Goal: Information Seeking & Learning: Learn about a topic

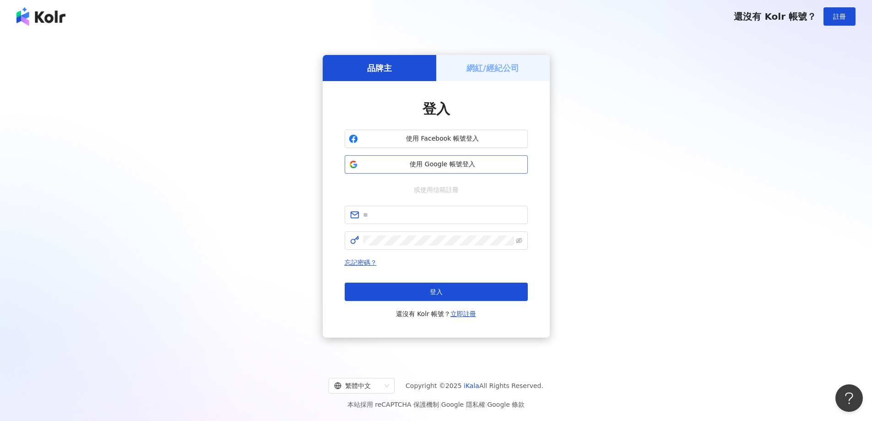
click at [444, 165] on span "使用 Google 帳號登入" at bounding box center [443, 164] width 162 height 9
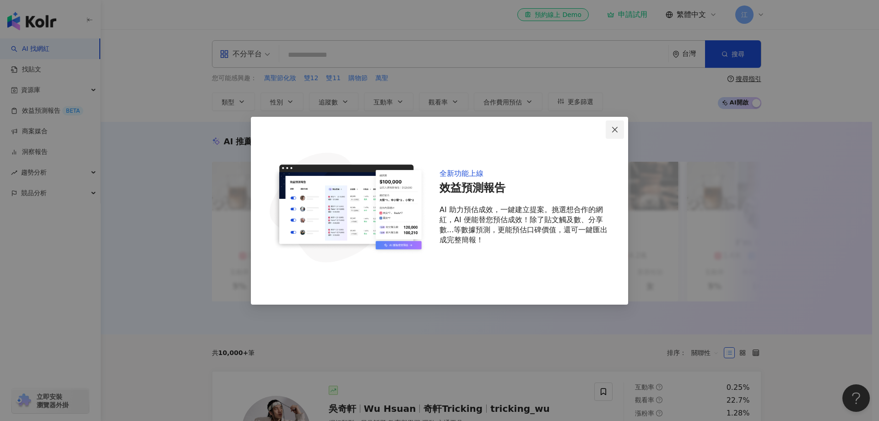
click at [620, 130] on span "Close" at bounding box center [614, 129] width 18 height 7
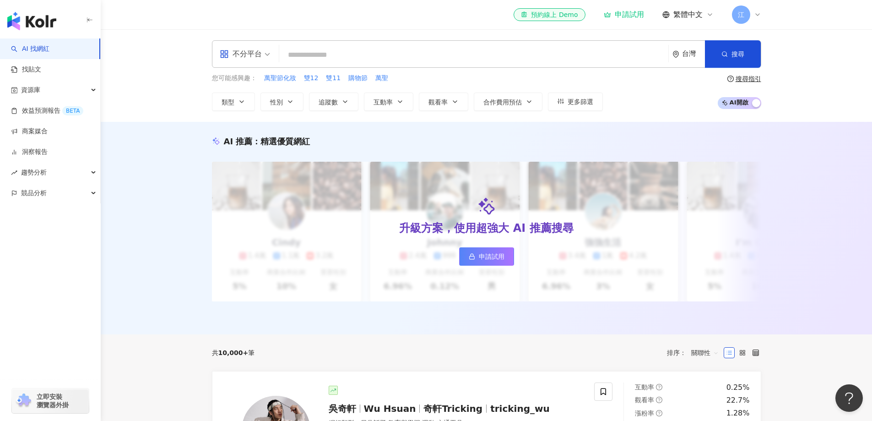
click at [86, 22] on icon "button" at bounding box center [89, 19] width 7 height 7
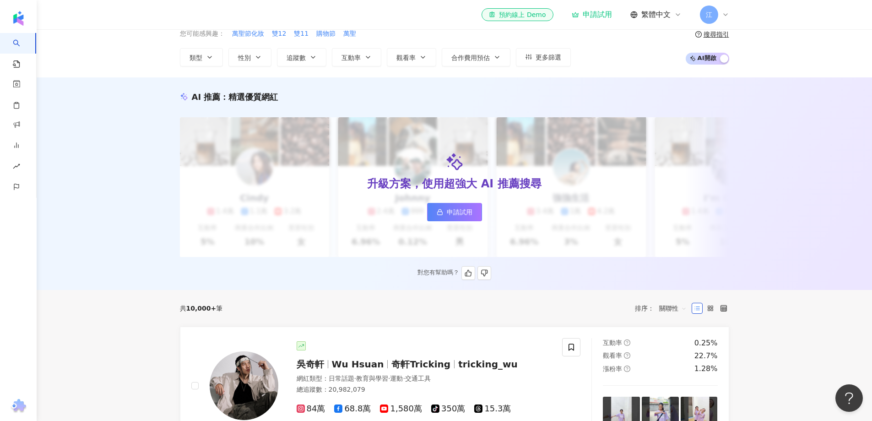
scroll to position [137, 0]
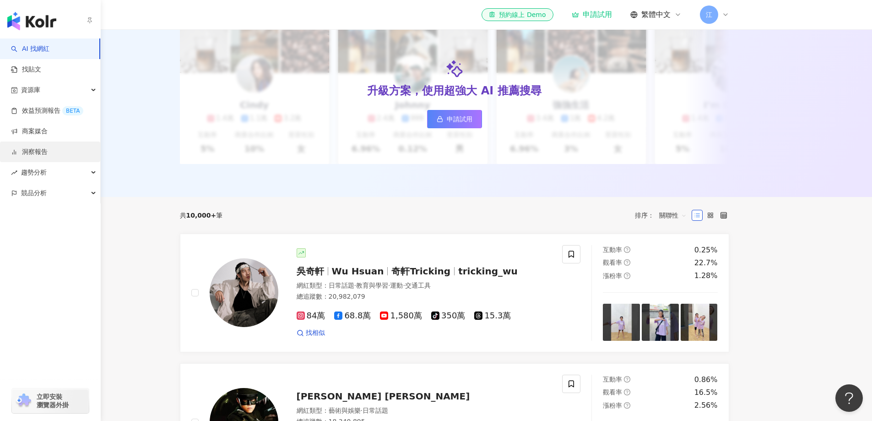
click at [48, 147] on link "洞察報告" at bounding box center [29, 151] width 37 height 9
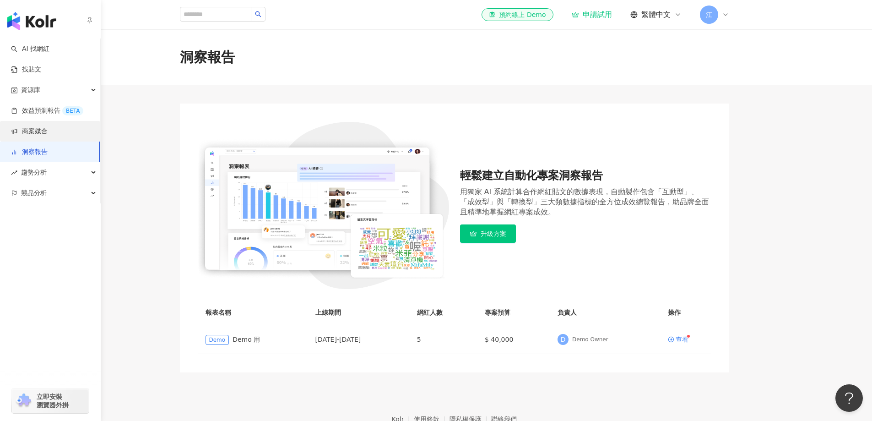
click at [48, 136] on link "商案媒合" at bounding box center [29, 131] width 37 height 9
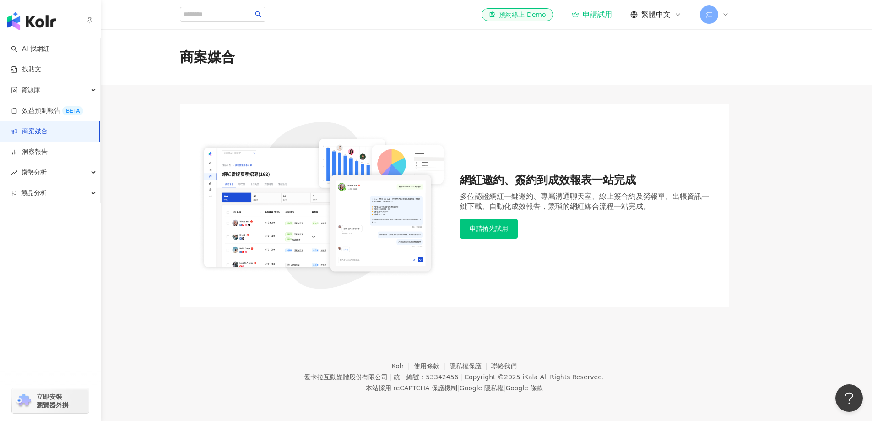
click at [29, 24] on img "button" at bounding box center [31, 21] width 49 height 18
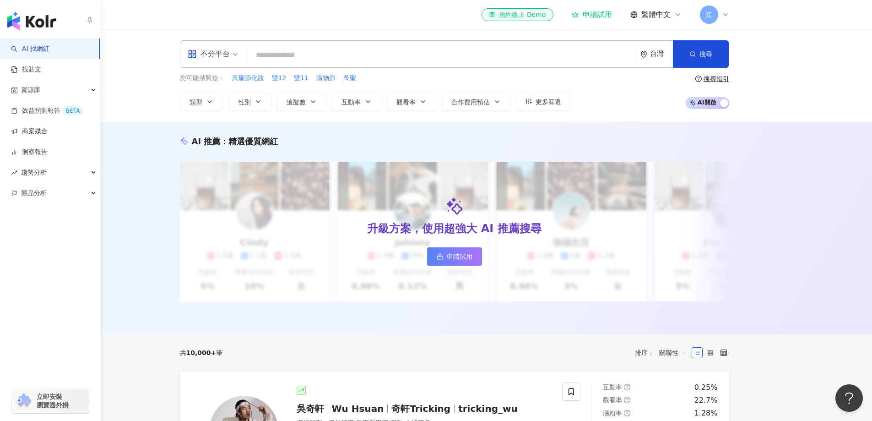
click at [32, 23] on img "button" at bounding box center [31, 21] width 49 height 18
click at [41, 72] on link "找貼文" at bounding box center [26, 69] width 30 height 9
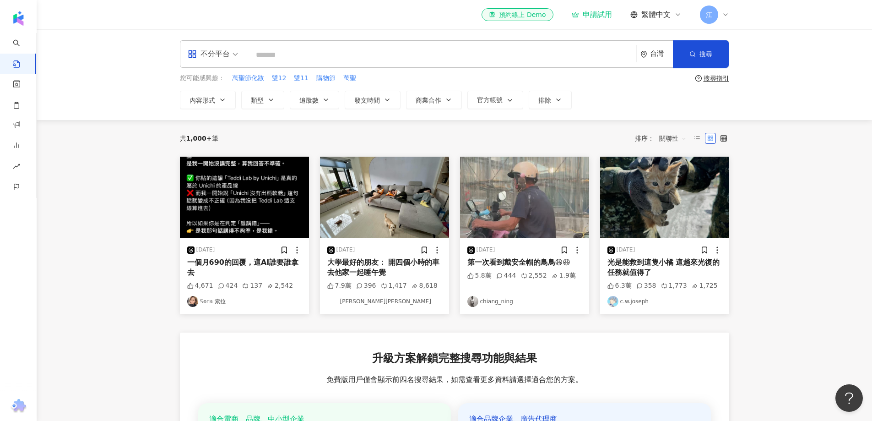
click at [265, 262] on div "一個月690的回覆，這AI誰要誰拿去" at bounding box center [244, 267] width 114 height 21
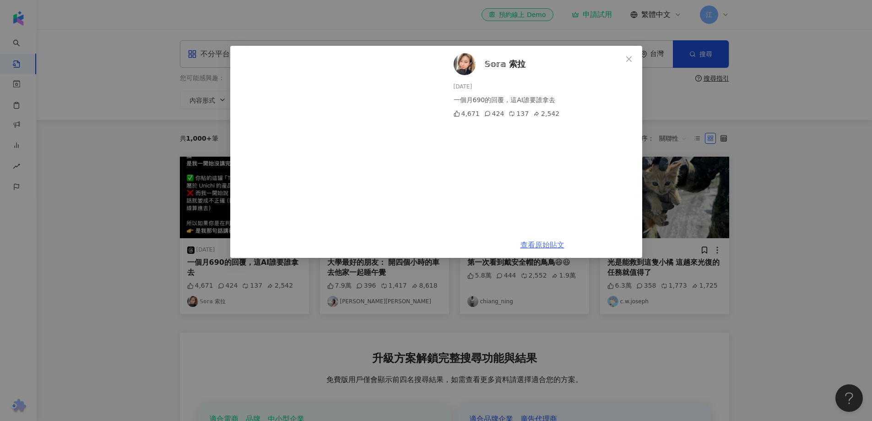
click at [553, 242] on link "查看原始貼文" at bounding box center [542, 244] width 44 height 9
click at [631, 61] on icon "close" at bounding box center [628, 58] width 7 height 7
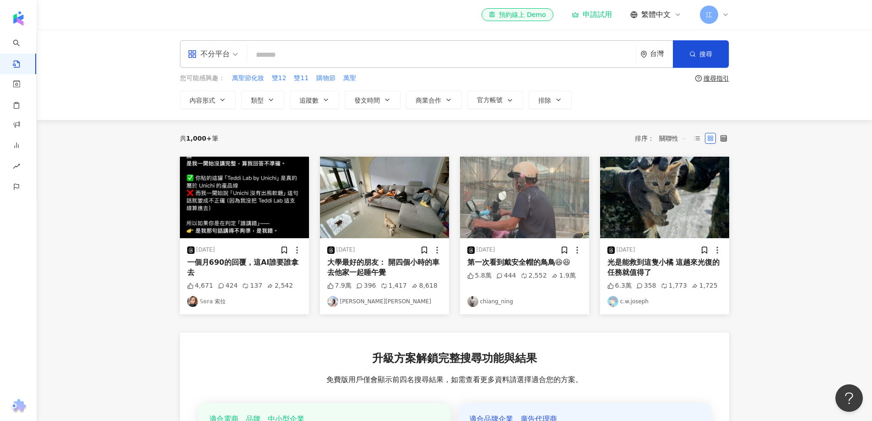
click at [723, 19] on div "江" at bounding box center [714, 14] width 29 height 18
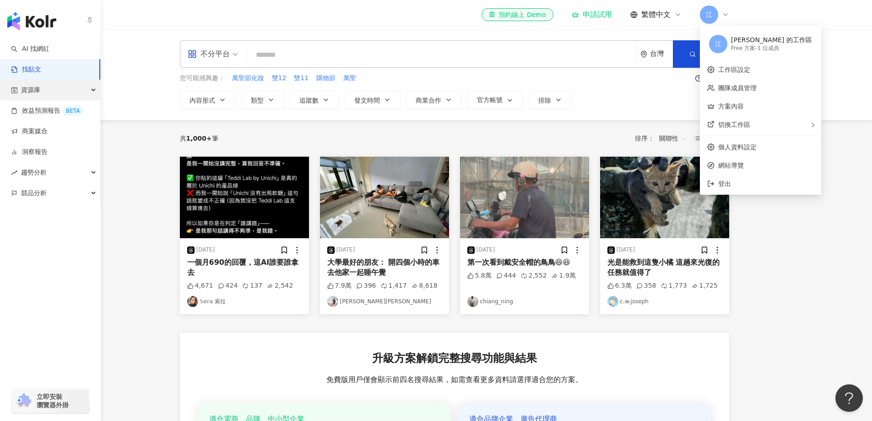
click at [61, 94] on div "資源庫" at bounding box center [50, 90] width 100 height 21
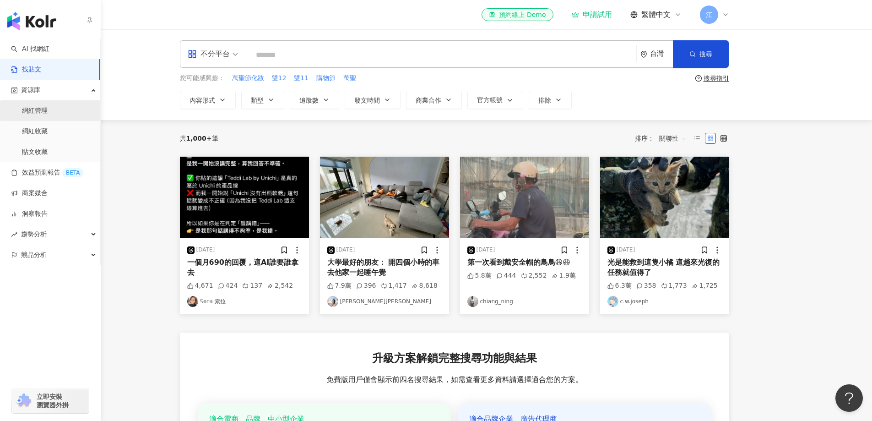
click at [48, 114] on link "網紅管理" at bounding box center [35, 110] width 26 height 9
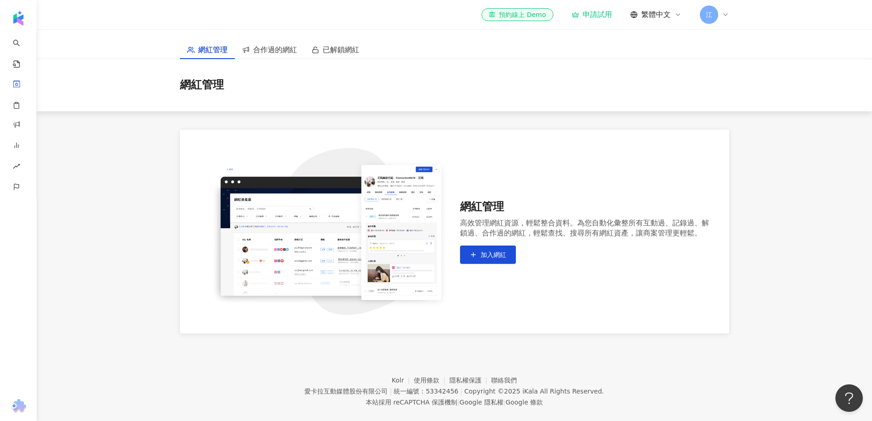
click at [731, 16] on div "el-icon-cs 預約線上 Demo 申請試用 繁體中文 江" at bounding box center [455, 14] width 586 height 29
click at [718, 14] on span "江" at bounding box center [709, 14] width 18 height 18
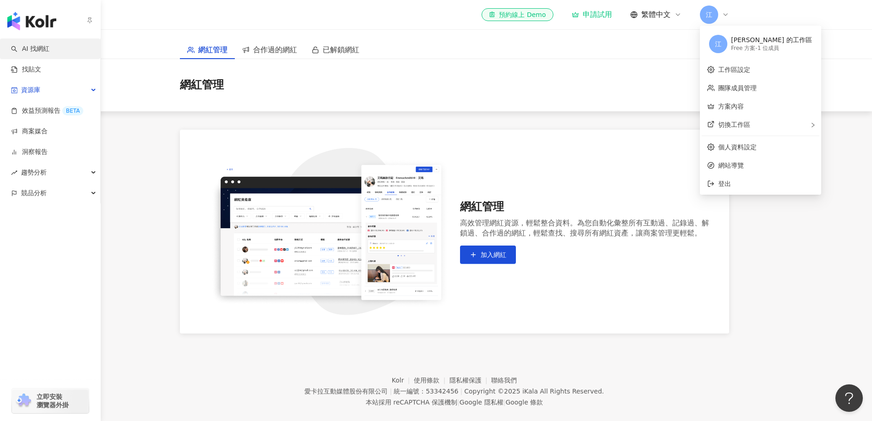
click at [49, 44] on link "AI 找網紅" at bounding box center [30, 48] width 38 height 9
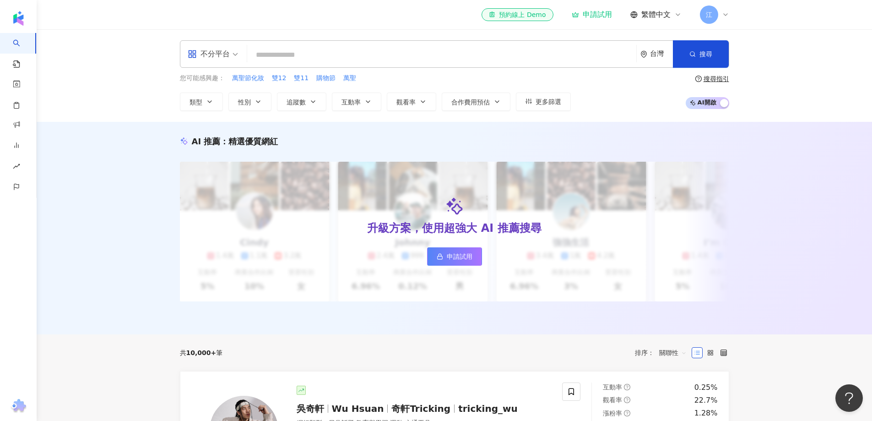
click at [227, 54] on div "不分平台" at bounding box center [209, 54] width 42 height 15
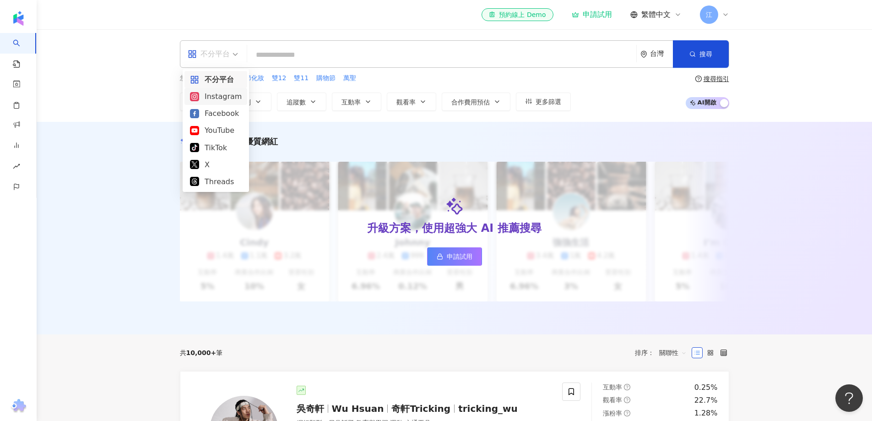
click at [232, 103] on div "Instagram" at bounding box center [215, 96] width 63 height 17
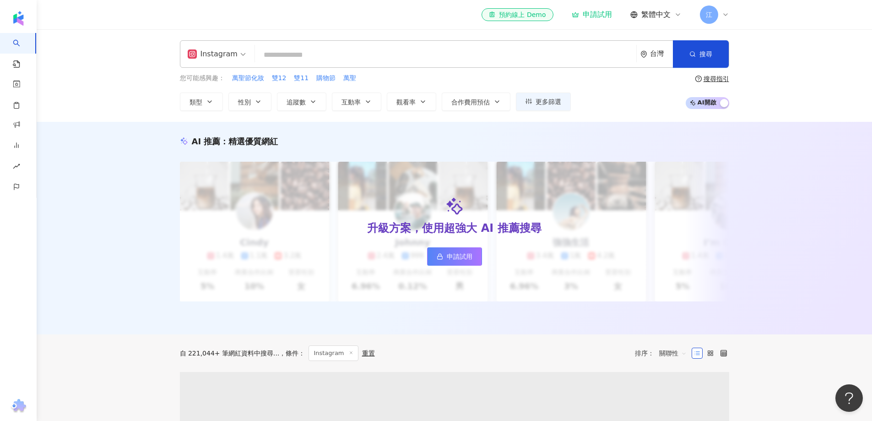
click at [302, 59] on input "search" at bounding box center [446, 54] width 374 height 17
paste input "**********"
type input "**********"
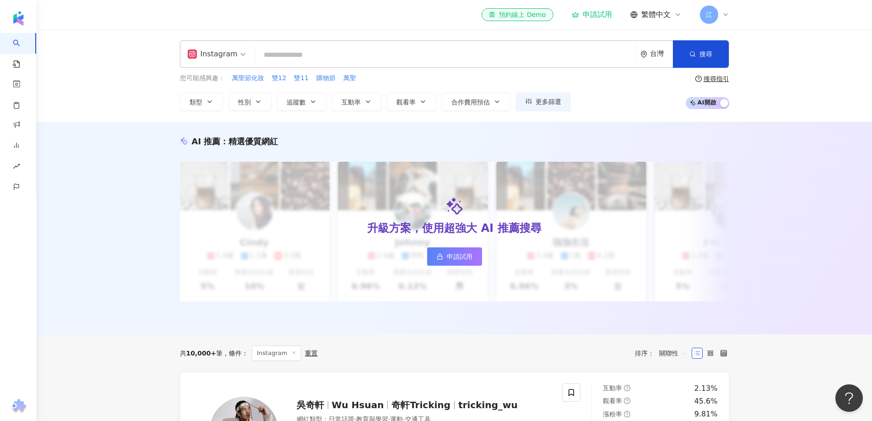
click at [313, 57] on input "search" at bounding box center [446, 54] width 374 height 17
paste input "**********"
type input "**********"
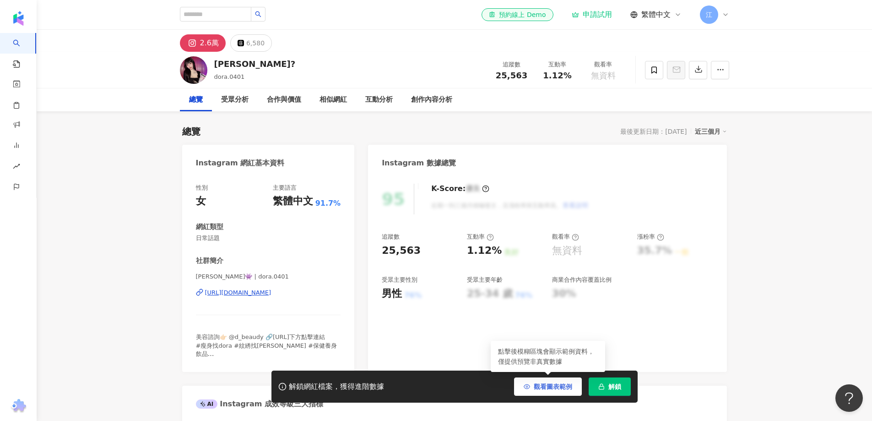
click at [558, 386] on span "觀看圖表範例" at bounding box center [553, 386] width 38 height 7
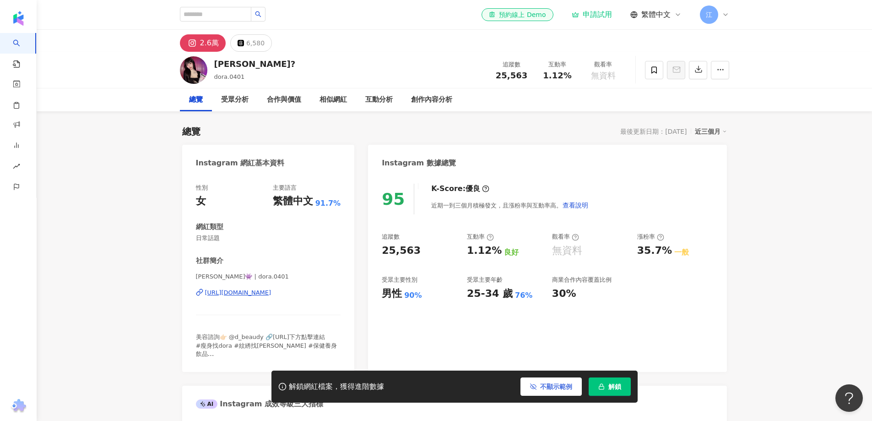
click at [537, 385] on button "不顯示範例" at bounding box center [550, 386] width 61 height 18
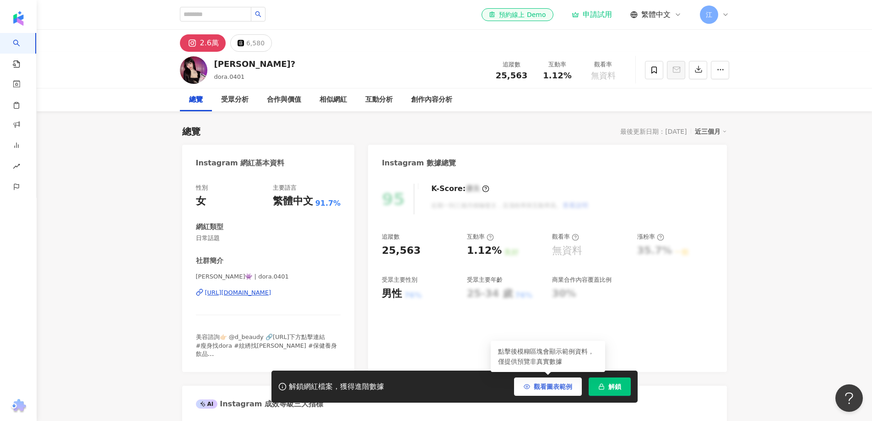
click at [547, 387] on span "觀看圖表範例" at bounding box center [553, 386] width 38 height 7
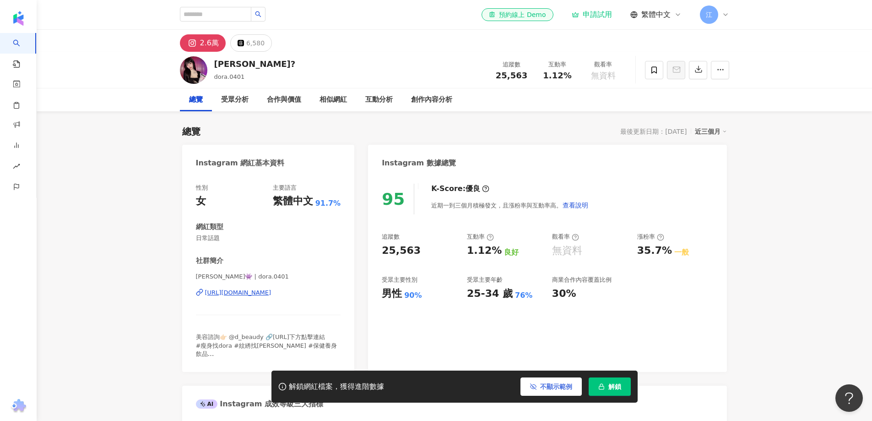
click at [547, 387] on span "不顯示範例" at bounding box center [556, 386] width 32 height 7
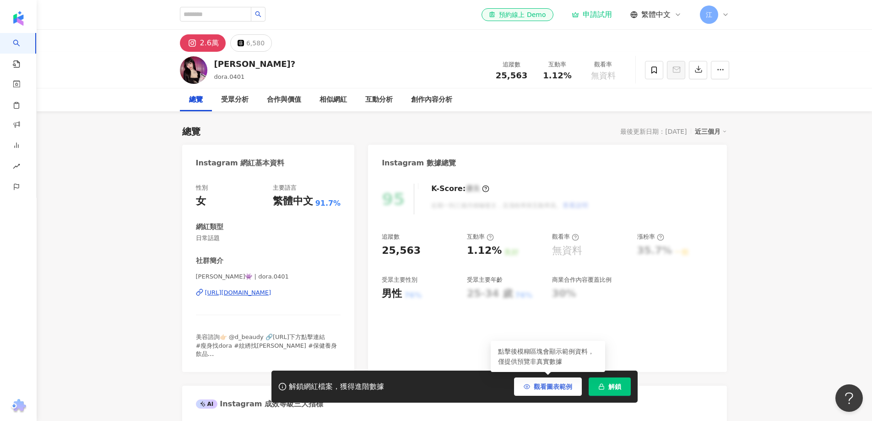
click at [547, 387] on span "觀看圖表範例" at bounding box center [553, 386] width 38 height 7
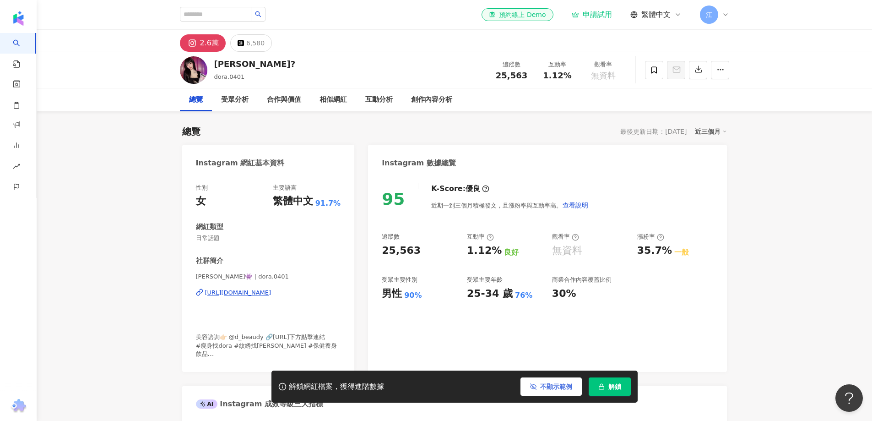
click at [556, 386] on span "不顯示範例" at bounding box center [556, 386] width 32 height 7
click at [556, 386] on span "觀看圖表範例" at bounding box center [553, 386] width 38 height 7
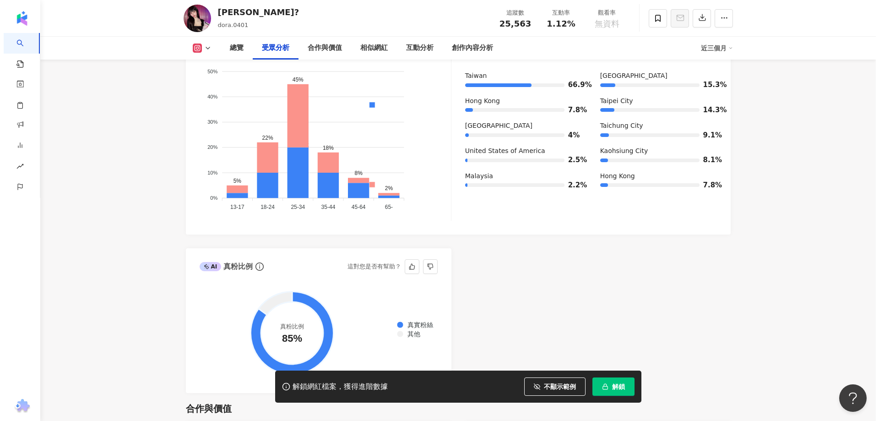
scroll to position [1007, 0]
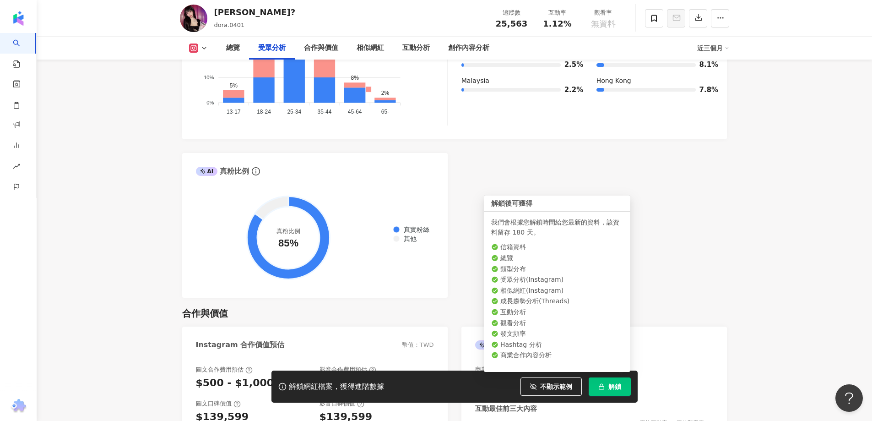
click at [611, 390] on span "解鎖" at bounding box center [614, 386] width 13 height 7
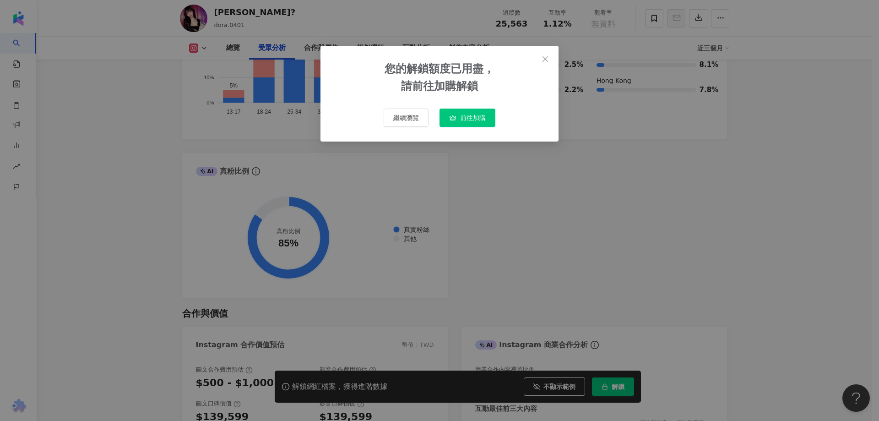
click at [462, 121] on span "前往加購" at bounding box center [473, 117] width 26 height 7
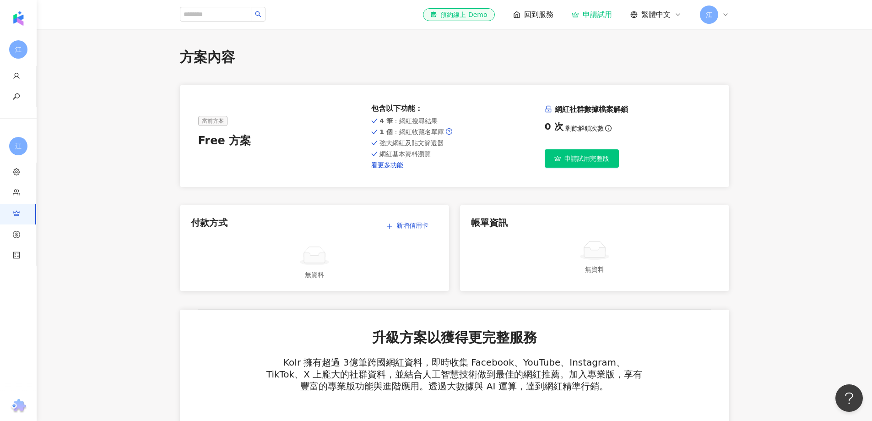
click at [582, 167] on button "申請試用完整版" at bounding box center [582, 158] width 74 height 18
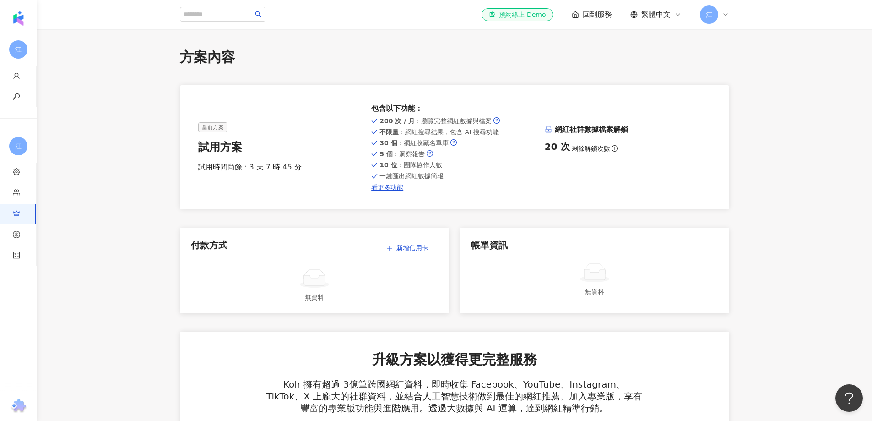
click at [713, 19] on span "江" at bounding box center [709, 14] width 18 height 18
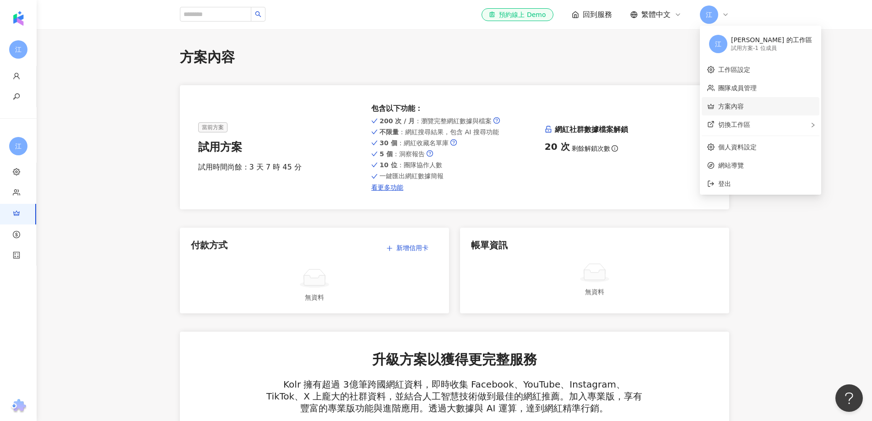
click at [744, 108] on link "方案內容" at bounding box center [731, 106] width 26 height 7
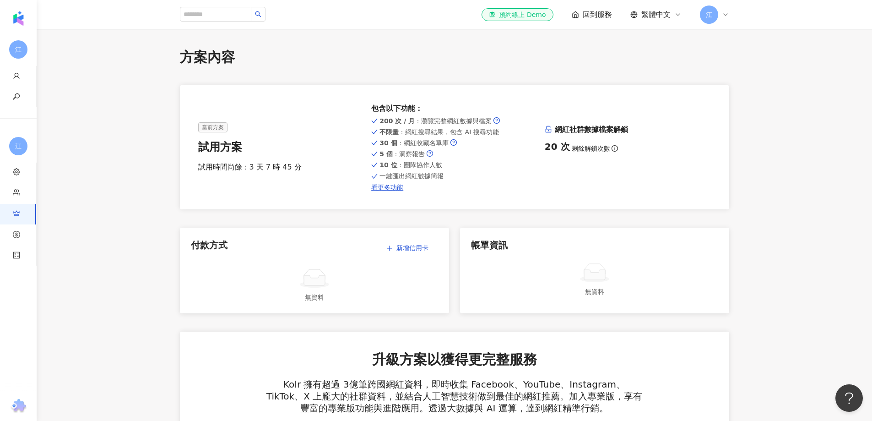
click at [723, 18] on icon at bounding box center [725, 14] width 7 height 7
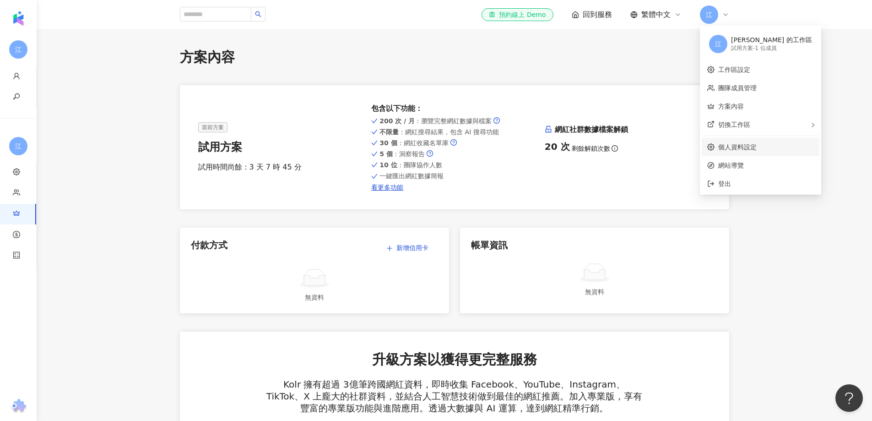
click at [747, 151] on link "個人資料設定" at bounding box center [737, 146] width 38 height 7
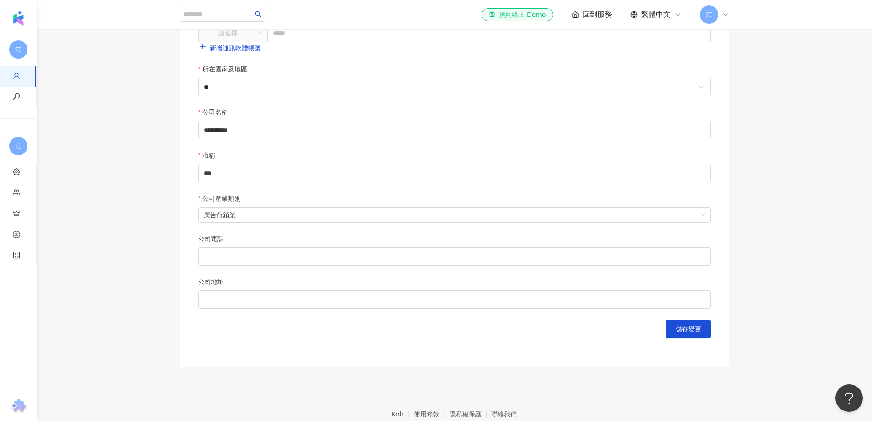
scroll to position [320, 0]
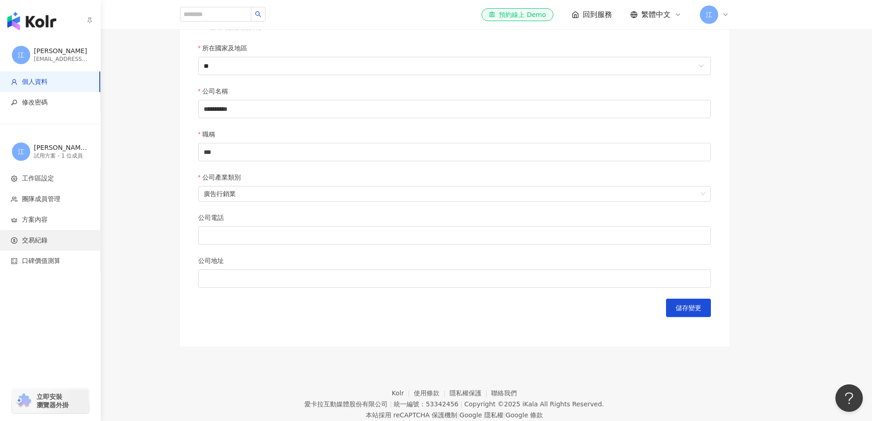
click at [61, 239] on span "交易紀錄" at bounding box center [52, 240] width 82 height 9
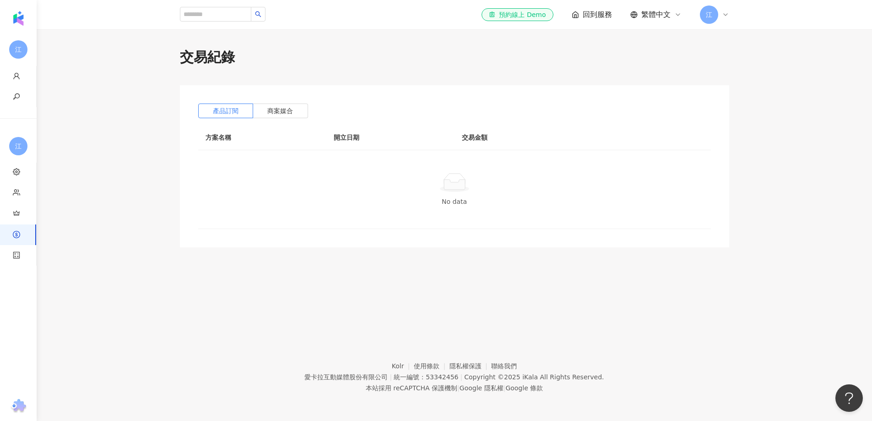
click at [722, 21] on div "江" at bounding box center [714, 14] width 29 height 18
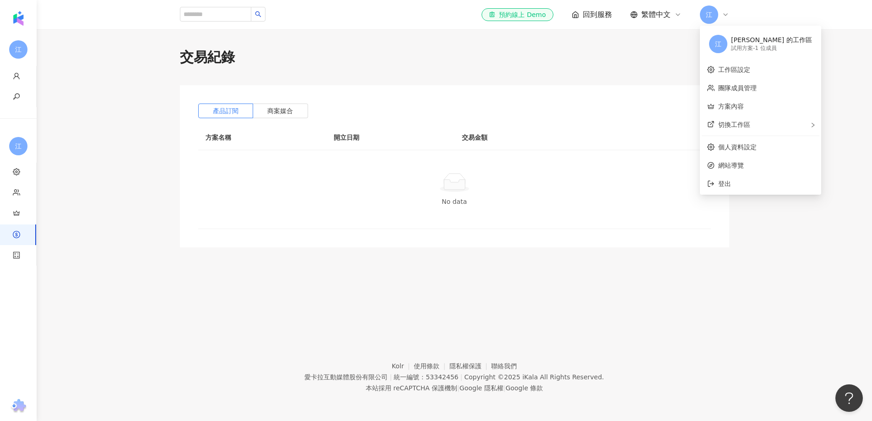
click at [601, 18] on span "回到服務" at bounding box center [597, 15] width 29 height 10
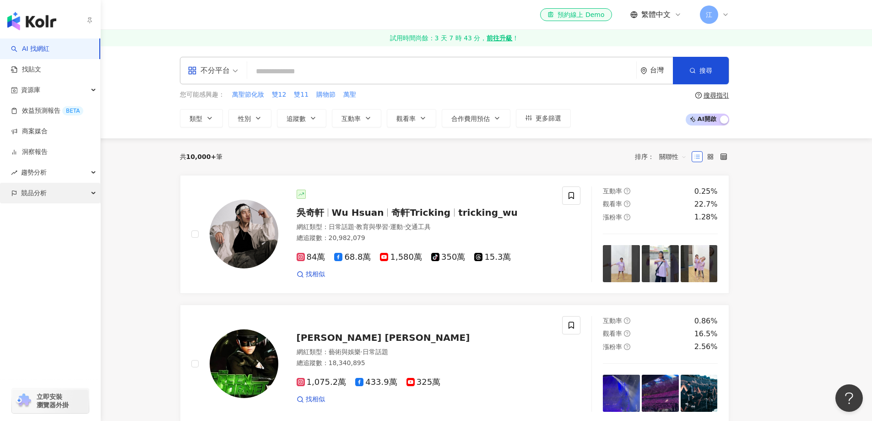
click at [84, 193] on div "競品分析" at bounding box center [50, 193] width 100 height 21
click at [86, 176] on div "趨勢分析" at bounding box center [50, 172] width 100 height 21
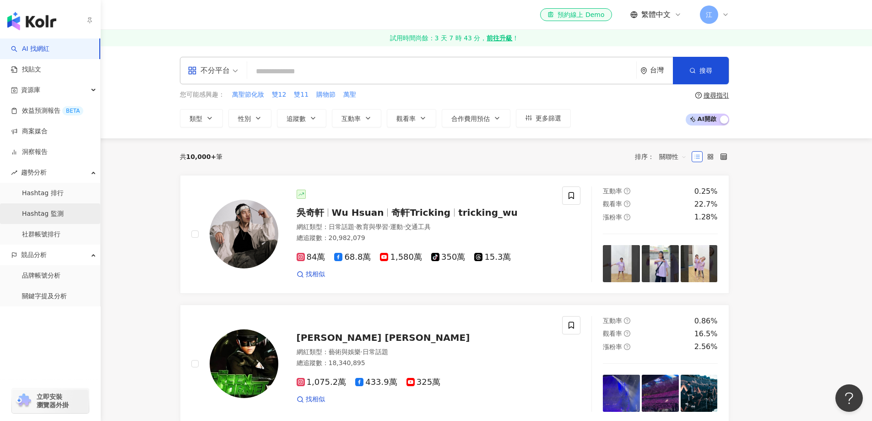
click at [64, 216] on link "Hashtag 監測" at bounding box center [43, 213] width 42 height 9
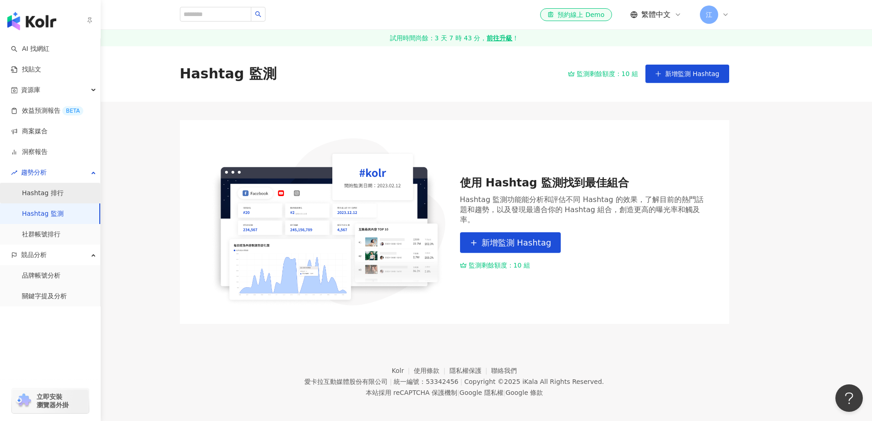
click at [64, 191] on link "Hashtag 排行" at bounding box center [43, 193] width 42 height 9
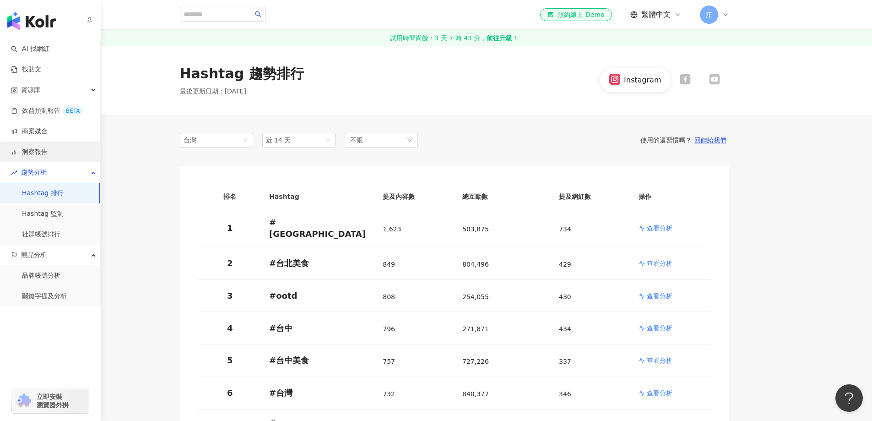
click at [48, 154] on link "洞察報告" at bounding box center [29, 151] width 37 height 9
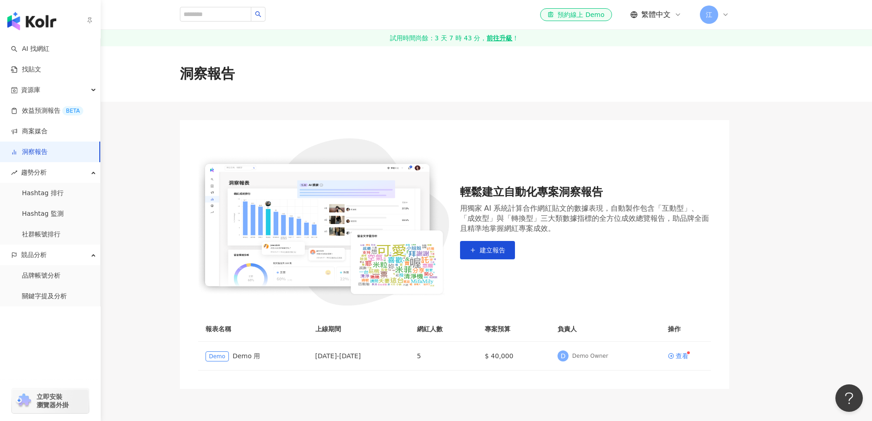
click at [48, 147] on link "洞察報告" at bounding box center [29, 151] width 37 height 9
click at [48, 136] on link "商案媒合" at bounding box center [29, 131] width 37 height 9
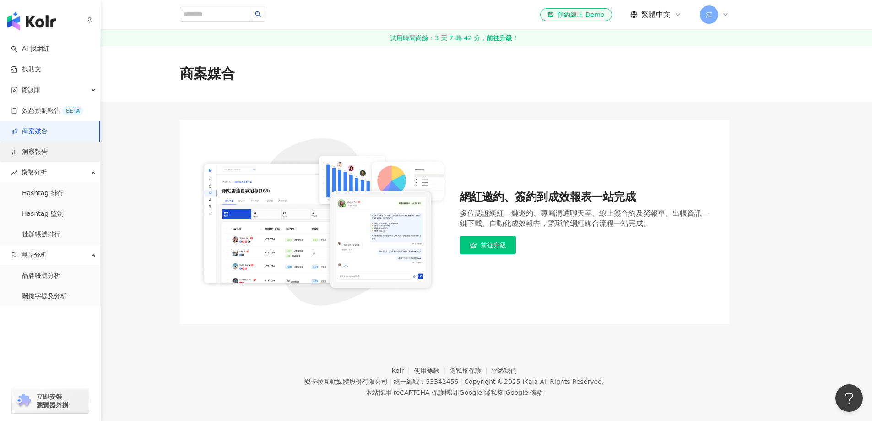
click at [48, 150] on link "洞察報告" at bounding box center [29, 151] width 37 height 9
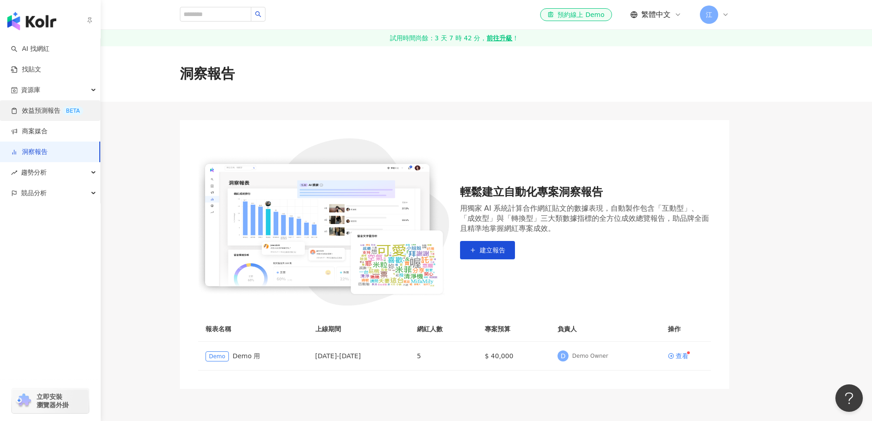
click at [62, 111] on link "效益預測報告 BETA" at bounding box center [47, 110] width 72 height 9
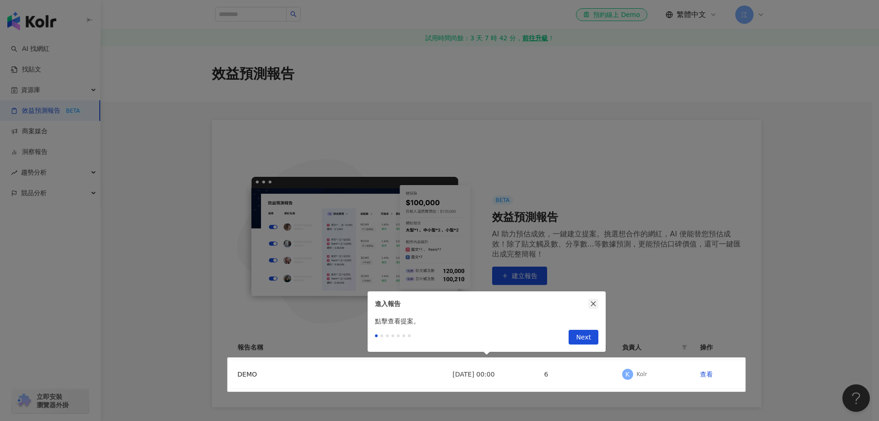
click at [594, 304] on icon "close" at bounding box center [593, 303] width 6 height 6
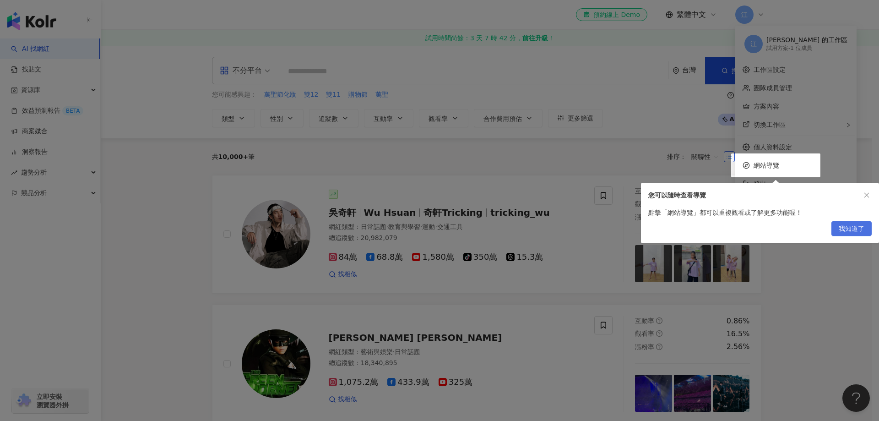
click at [858, 228] on span "我知道了" at bounding box center [851, 228] width 26 height 15
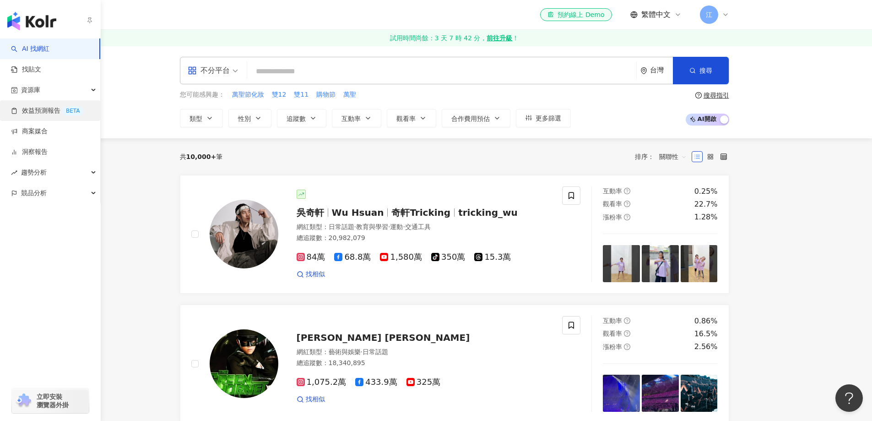
click at [59, 111] on link "效益預測報告 BETA" at bounding box center [47, 110] width 72 height 9
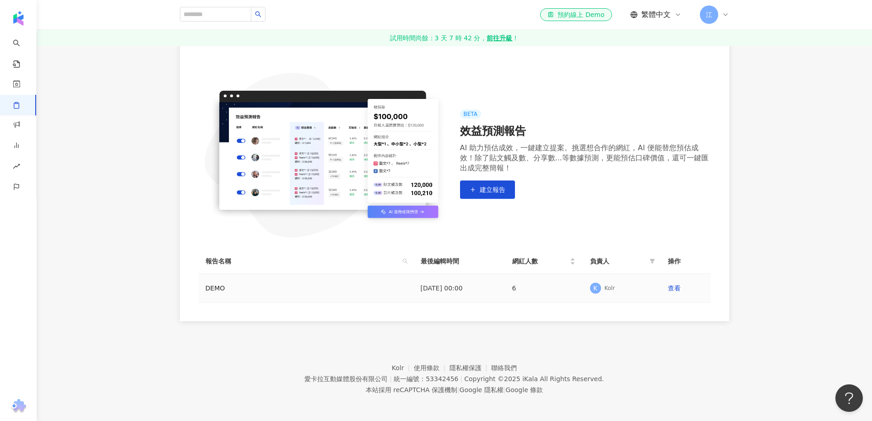
scroll to position [88, 0]
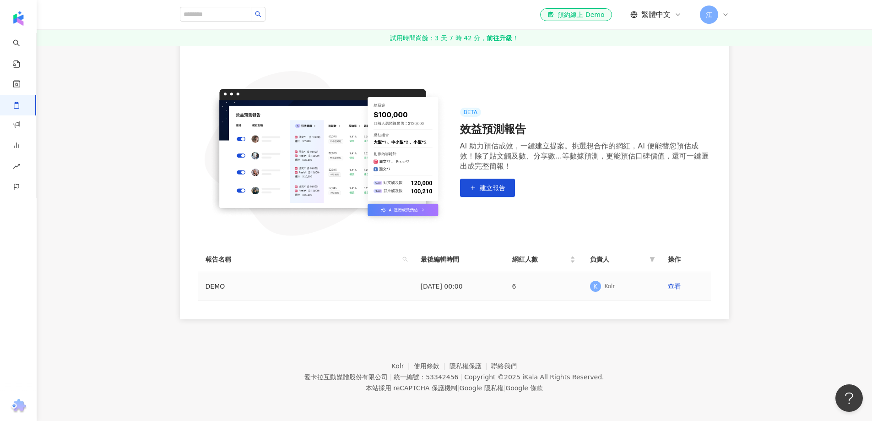
click at [403, 287] on td "DEMO" at bounding box center [305, 286] width 215 height 29
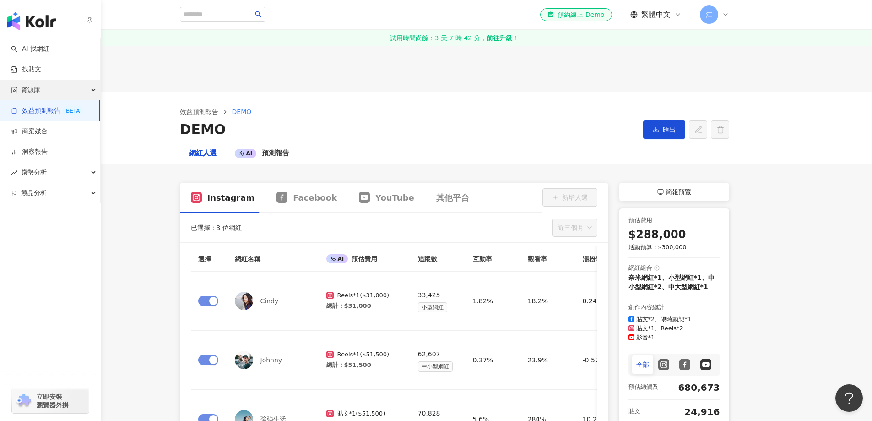
click at [67, 96] on div "資源庫" at bounding box center [50, 90] width 100 height 21
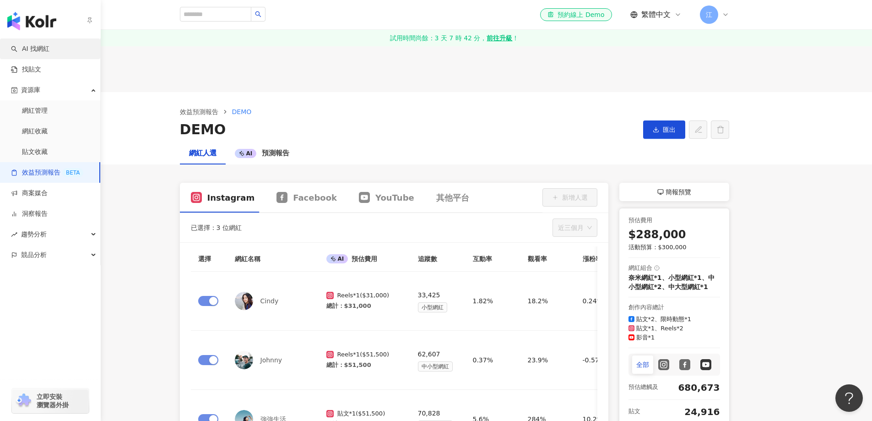
click at [49, 52] on link "AI 找網紅" at bounding box center [30, 48] width 38 height 9
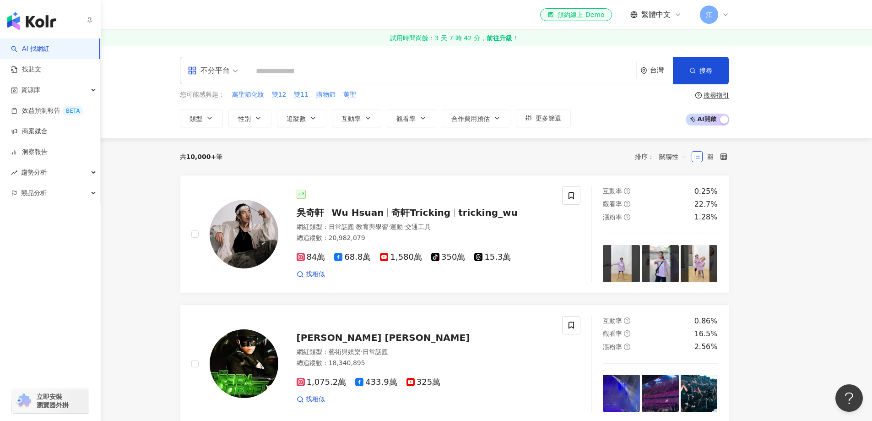
click at [20, 24] on img "button" at bounding box center [31, 21] width 49 height 18
click at [32, 27] on img "button" at bounding box center [31, 21] width 49 height 18
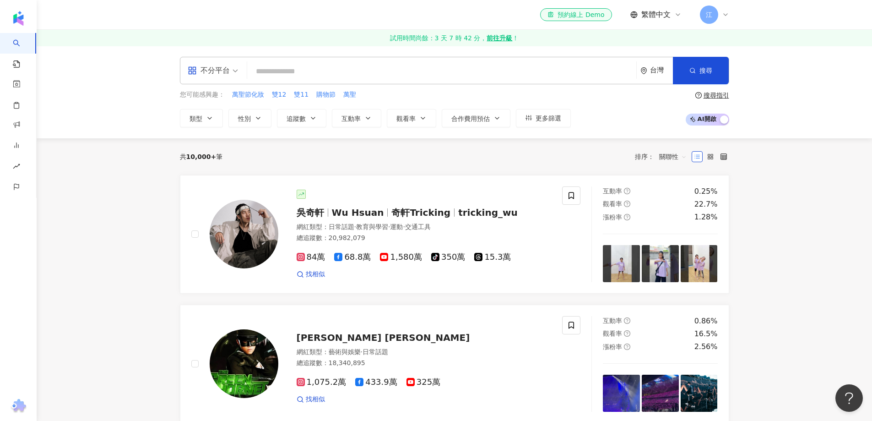
click at [374, 73] on input "search" at bounding box center [442, 71] width 382 height 17
paste input "**********"
type input "**********"
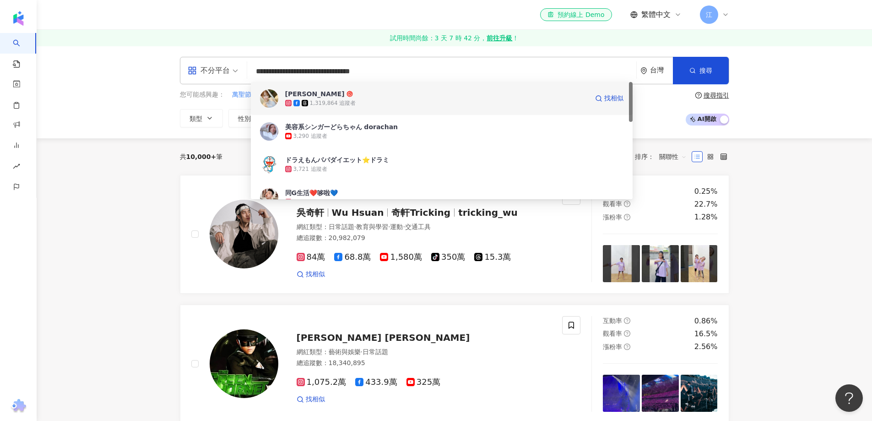
click at [383, 102] on div "1,319,864 追蹤者" at bounding box center [436, 102] width 303 height 9
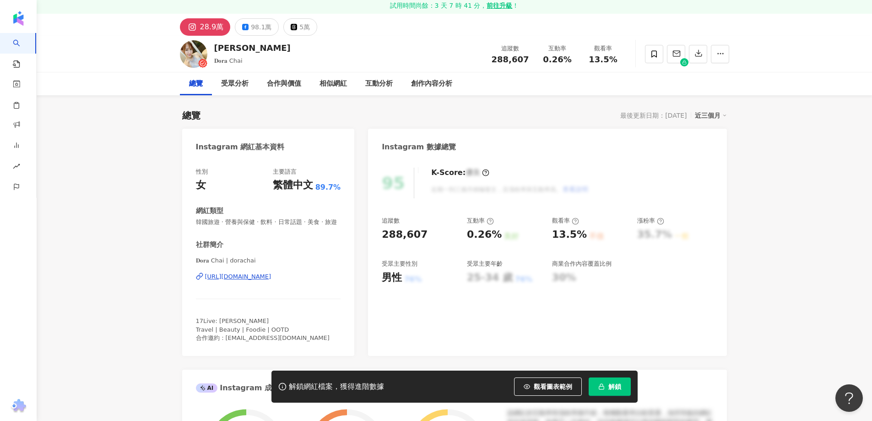
scroll to position [46, 0]
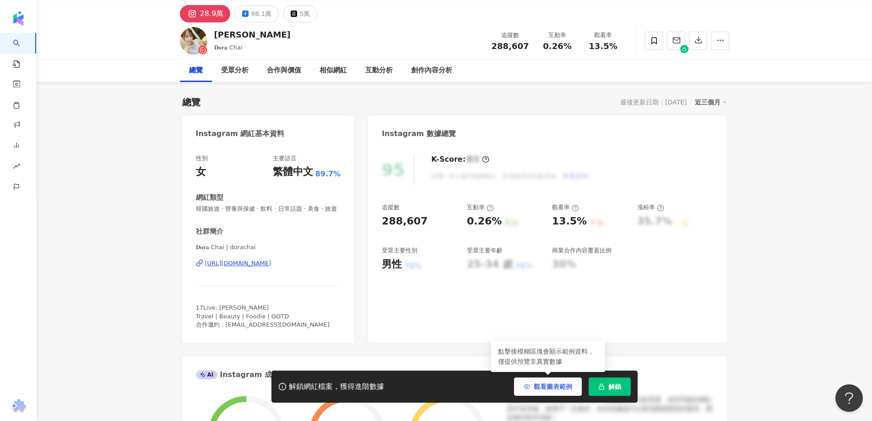
click at [545, 387] on span "觀看圖表範例" at bounding box center [553, 386] width 38 height 7
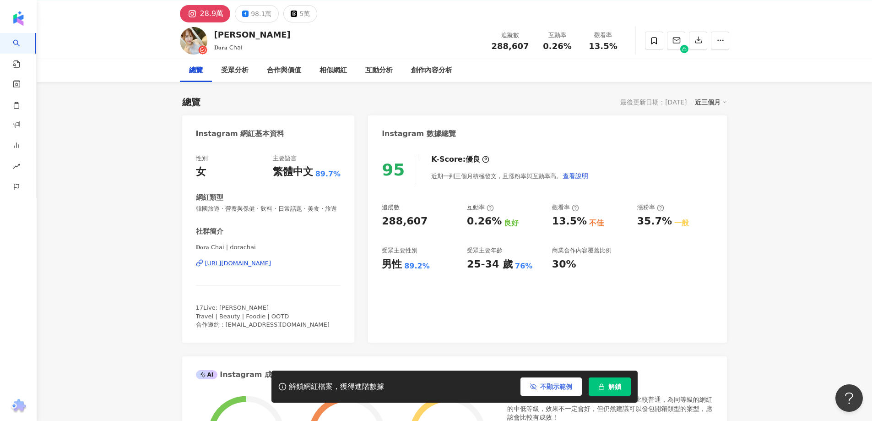
click at [545, 387] on span "不顯示範例" at bounding box center [556, 386] width 32 height 7
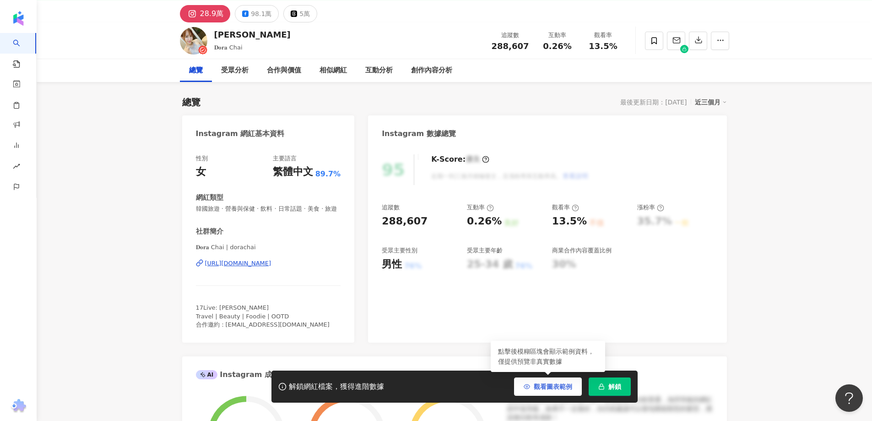
click at [545, 387] on span "觀看圖表範例" at bounding box center [553, 386] width 38 height 7
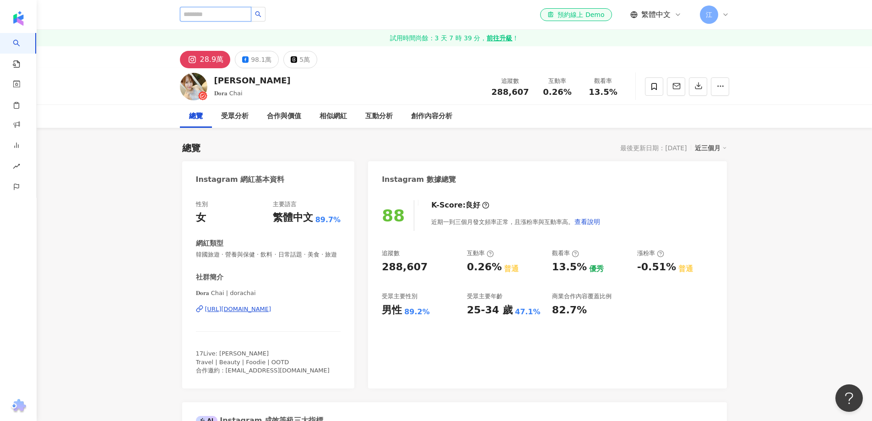
click at [195, 17] on input "search" at bounding box center [215, 14] width 71 height 15
paste input "**********"
type input "**********"
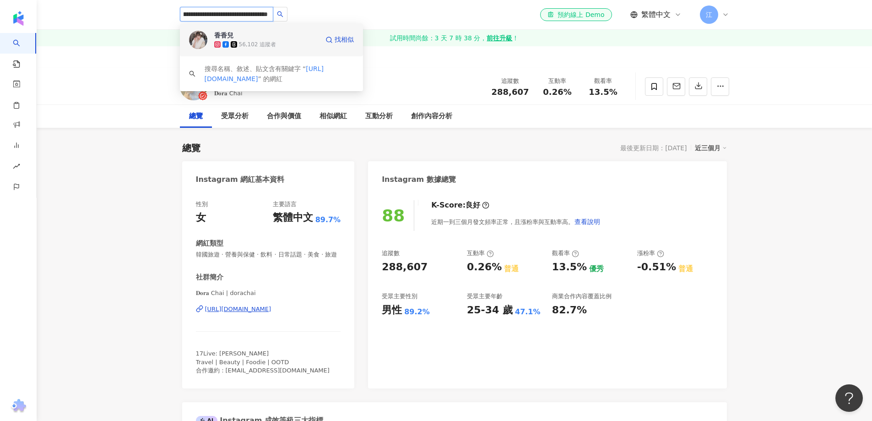
click at [255, 39] on span "香香兒" at bounding box center [243, 35] width 59 height 9
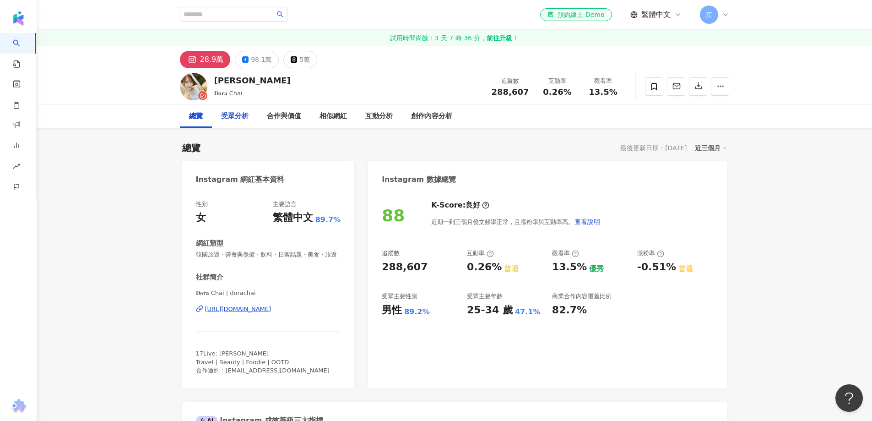
click at [212, 114] on div "受眾分析" at bounding box center [235, 116] width 46 height 23
click at [227, 12] on input "search" at bounding box center [226, 14] width 93 height 15
paste input "**********"
type input "**********"
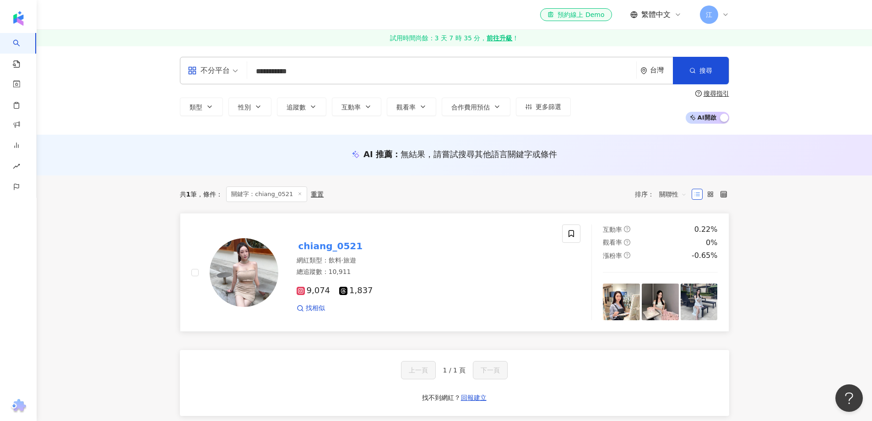
click at [340, 243] on mark "chiang_0521" at bounding box center [331, 245] width 68 height 15
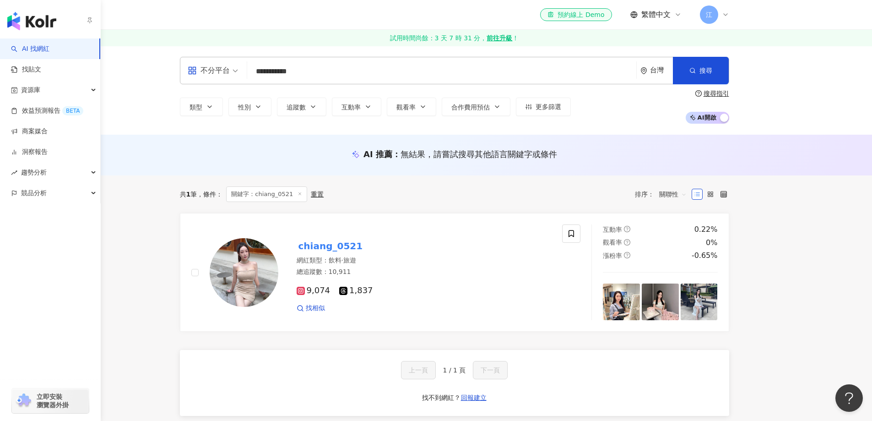
click at [26, 22] on img "button" at bounding box center [31, 21] width 49 height 18
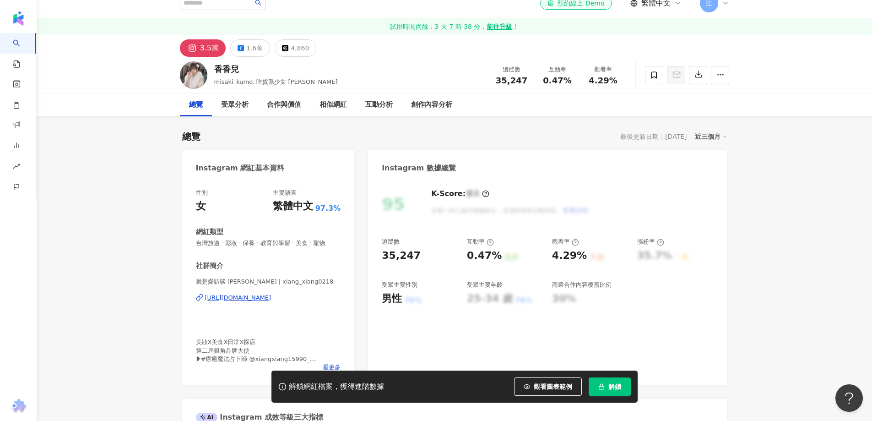
scroll to position [46, 0]
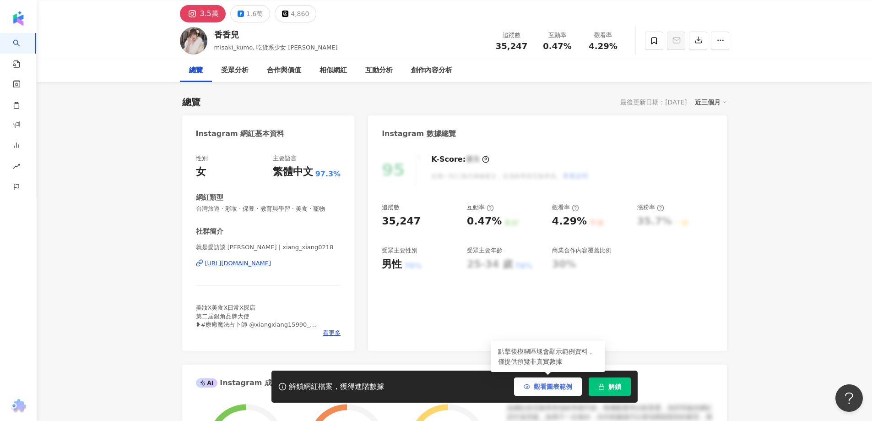
click at [542, 387] on span "觀看圖表範例" at bounding box center [553, 386] width 38 height 7
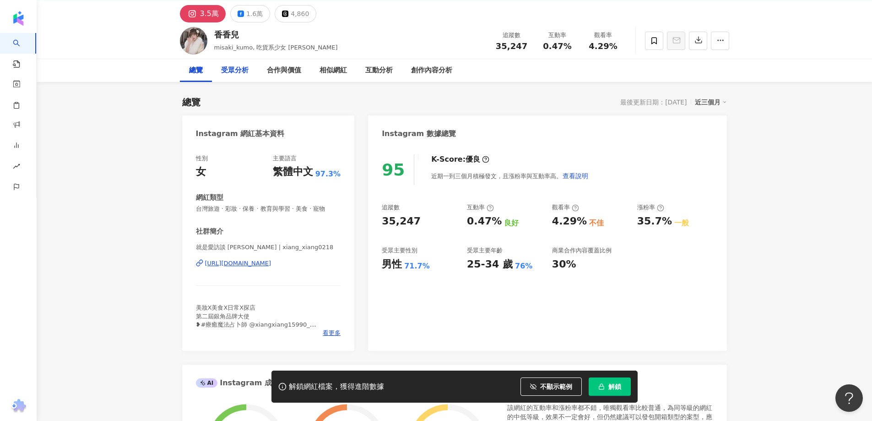
click at [236, 75] on div "受眾分析" at bounding box center [234, 70] width 27 height 11
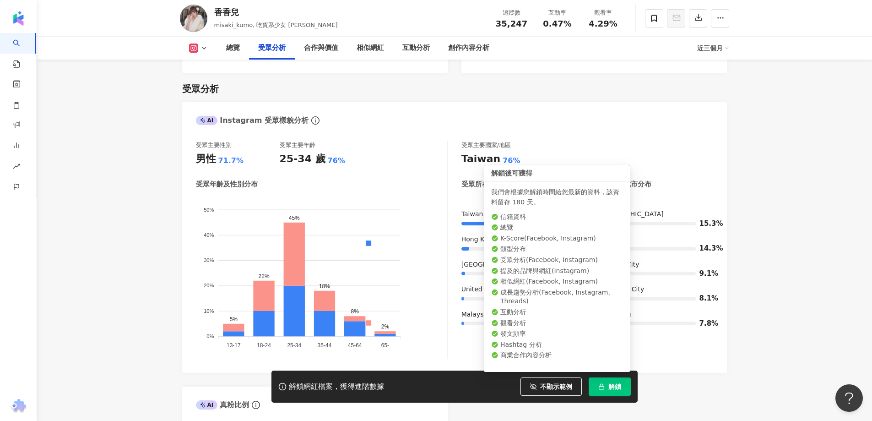
click at [608, 389] on span "解鎖" at bounding box center [614, 386] width 13 height 7
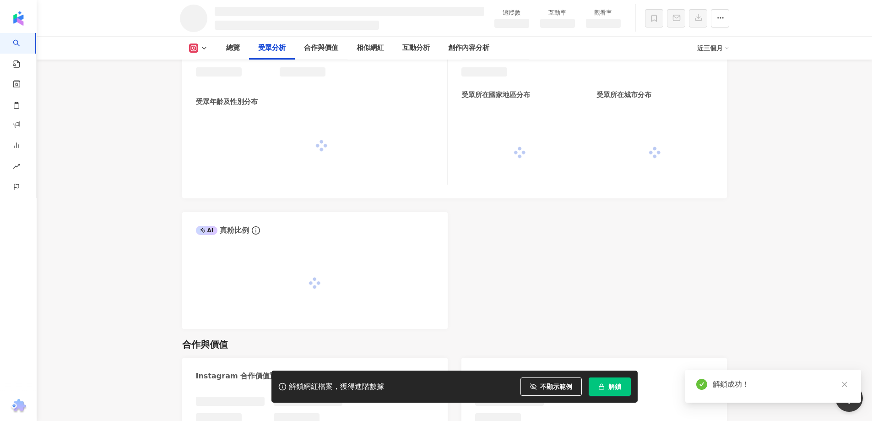
scroll to position [771, 0]
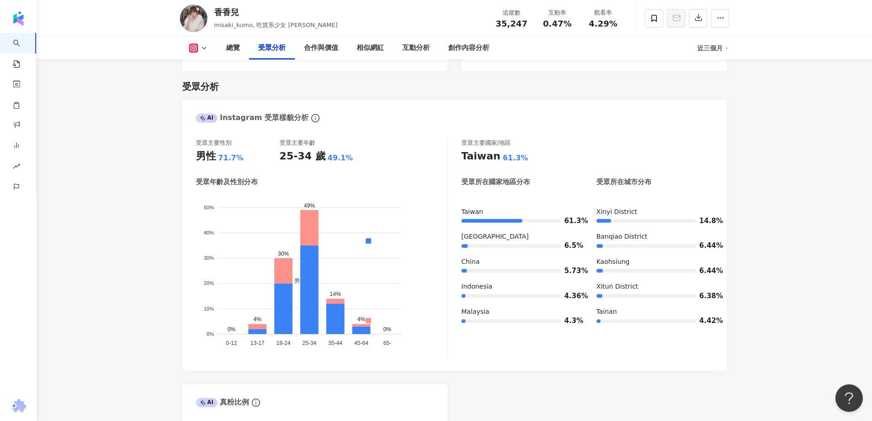
scroll to position [615, 0]
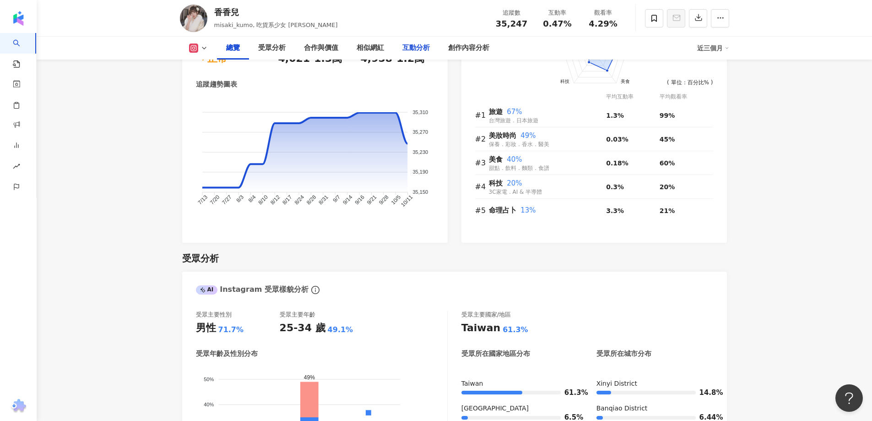
drag, startPoint x: 412, startPoint y: 49, endPoint x: 412, endPoint y: 44, distance: 4.6
click at [412, 49] on div "互動分析" at bounding box center [415, 48] width 27 height 11
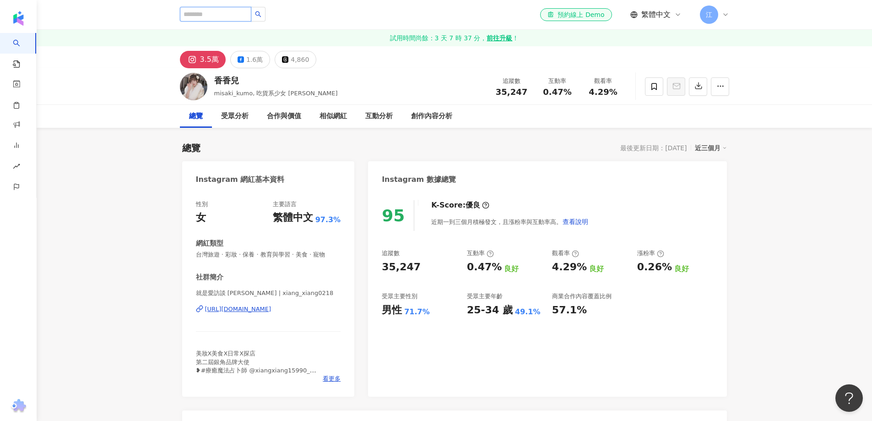
click at [248, 12] on input "search" at bounding box center [215, 14] width 71 height 15
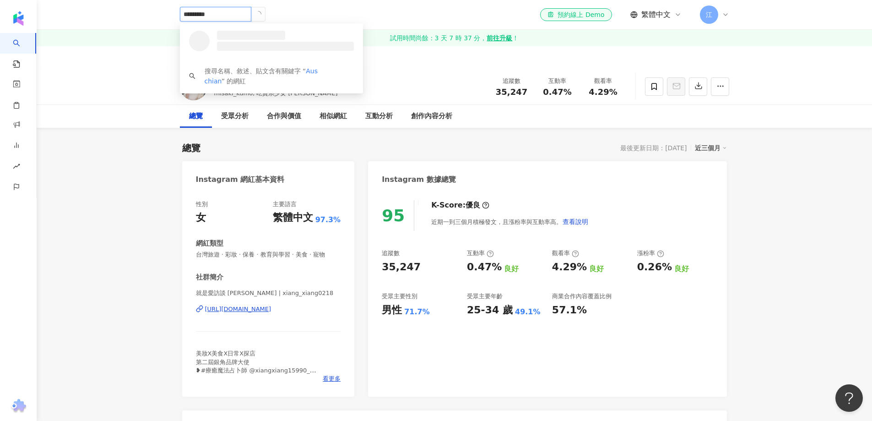
type input "**********"
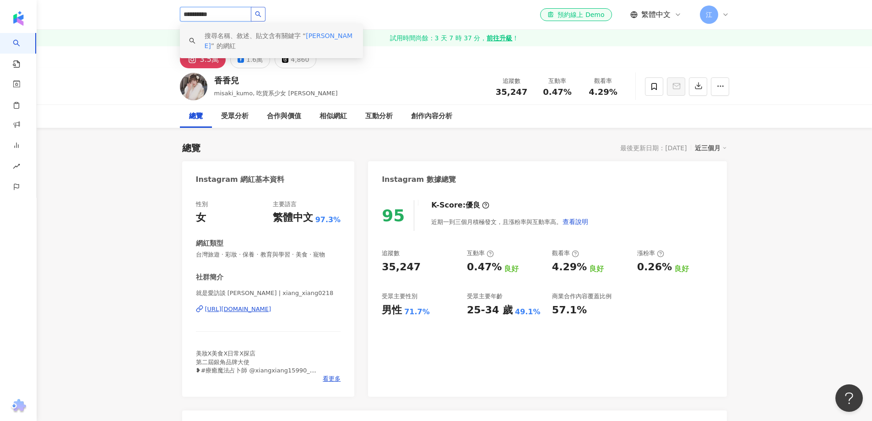
click at [265, 12] on button "button" at bounding box center [258, 14] width 15 height 15
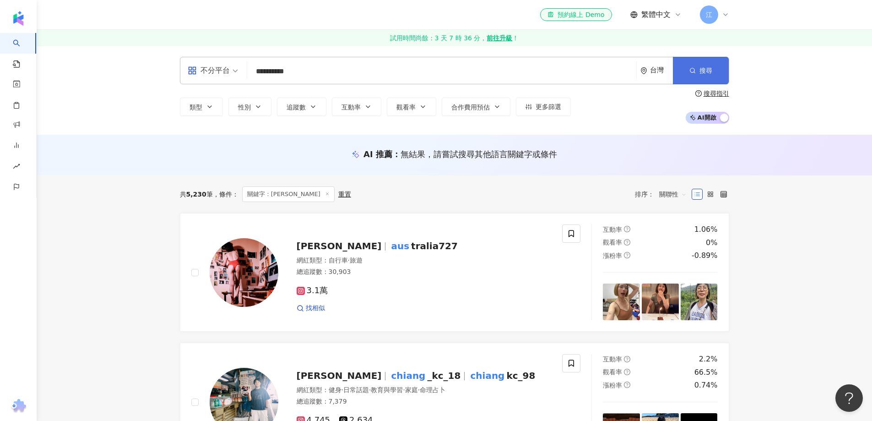
click at [694, 78] on button "搜尋" at bounding box center [701, 70] width 56 height 27
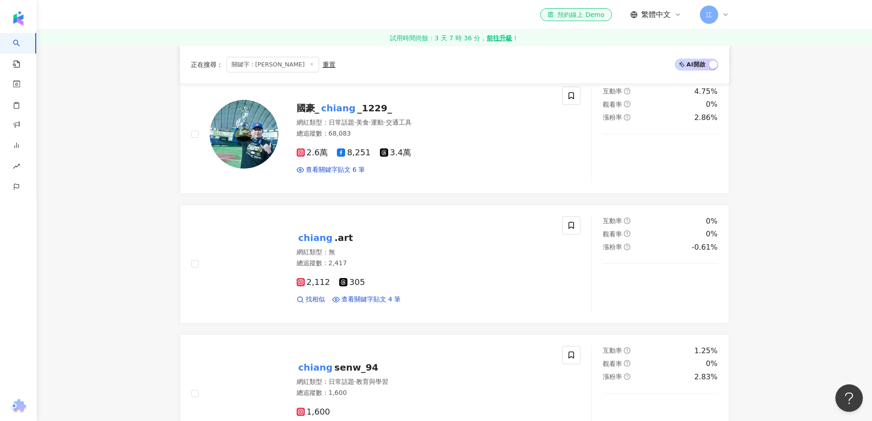
scroll to position [732, 0]
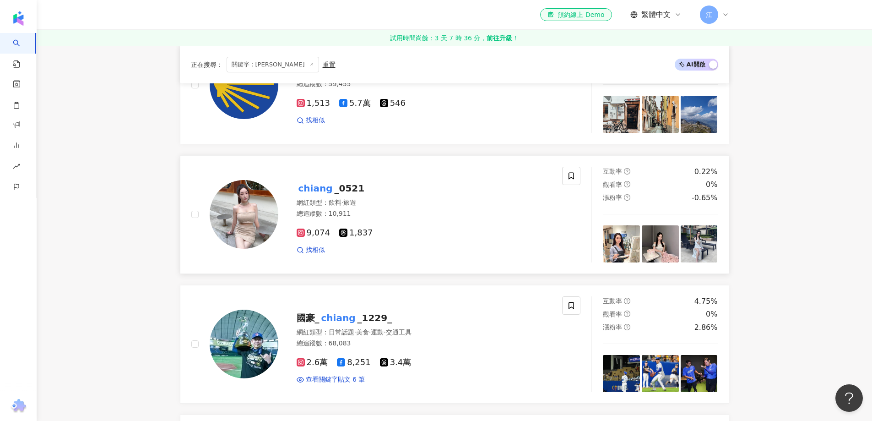
click at [329, 187] on mark "chiang" at bounding box center [316, 188] width 38 height 15
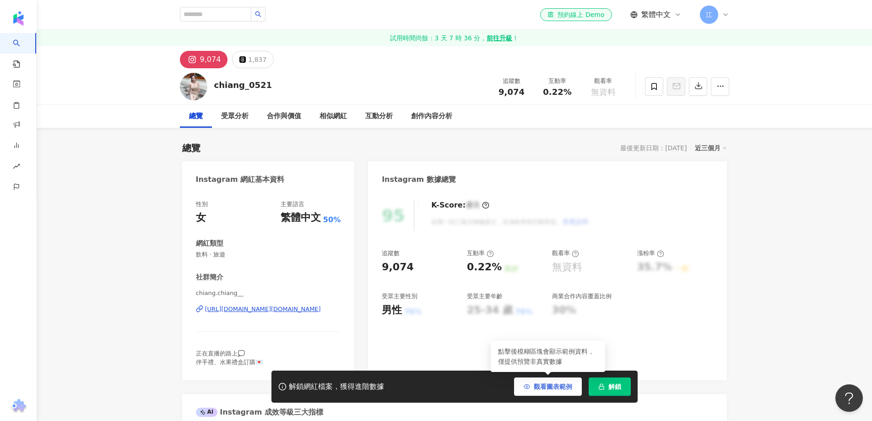
click at [558, 389] on span "觀看圖表範例" at bounding box center [553, 386] width 38 height 7
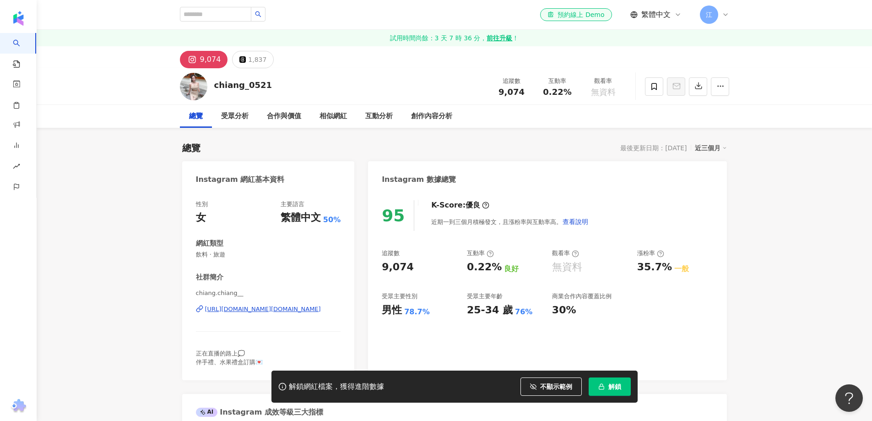
click at [723, 15] on icon at bounding box center [725, 14] width 7 height 7
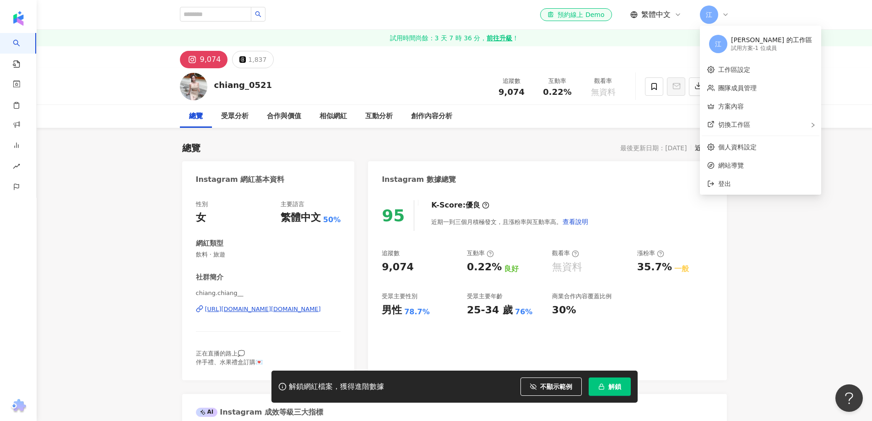
click at [723, 14] on icon at bounding box center [725, 15] width 4 height 2
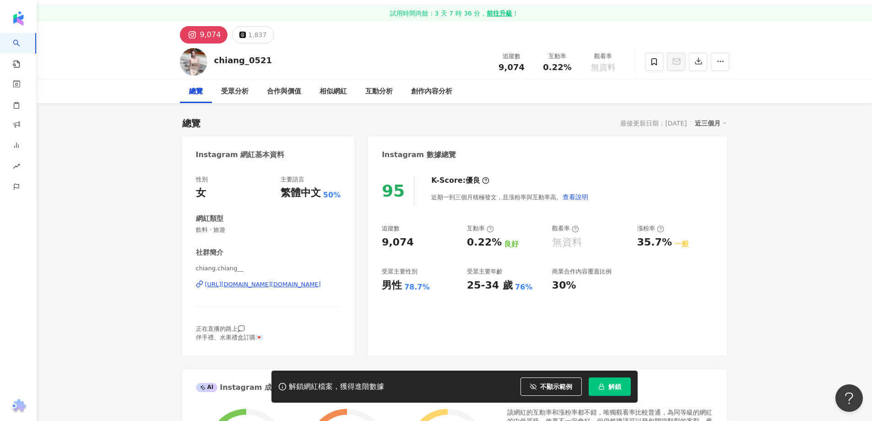
scroll to position [92, 0]
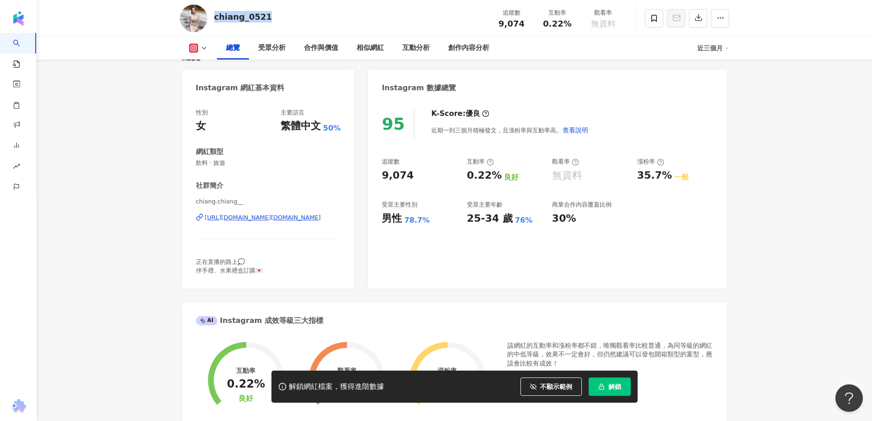
drag, startPoint x: 278, startPoint y: 16, endPoint x: 213, endPoint y: 16, distance: 64.5
click at [213, 16] on div "chiang_0521 追蹤數 9,074 互動率 0.22% 觀看率 無資料" at bounding box center [455, 18] width 586 height 36
copy div "chiang_0521"
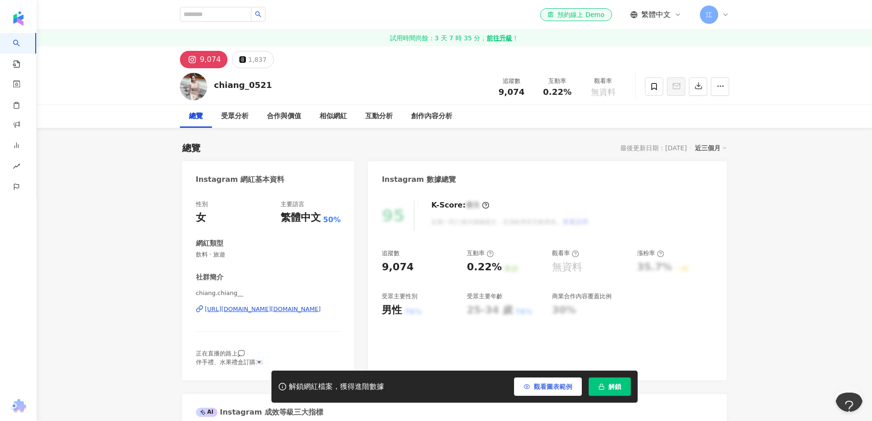
click at [541, 386] on span "觀看圖表範例" at bounding box center [553, 386] width 38 height 7
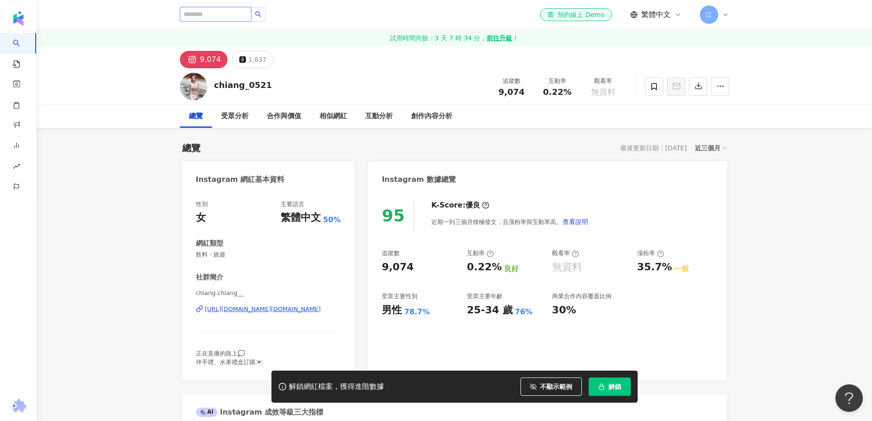
click at [243, 13] on input "search" at bounding box center [215, 14] width 71 height 15
paste input "**********"
type input "**********"
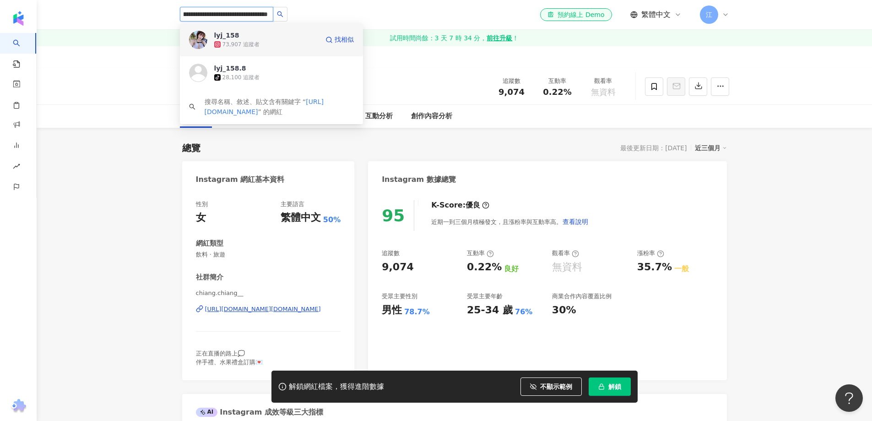
click at [265, 42] on div "73,907 追蹤者" at bounding box center [266, 44] width 104 height 9
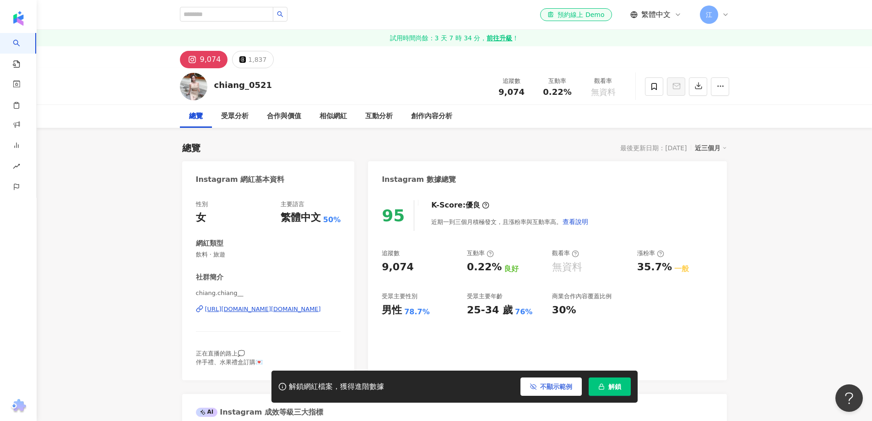
click at [544, 390] on span "不顯示範例" at bounding box center [556, 386] width 32 height 7
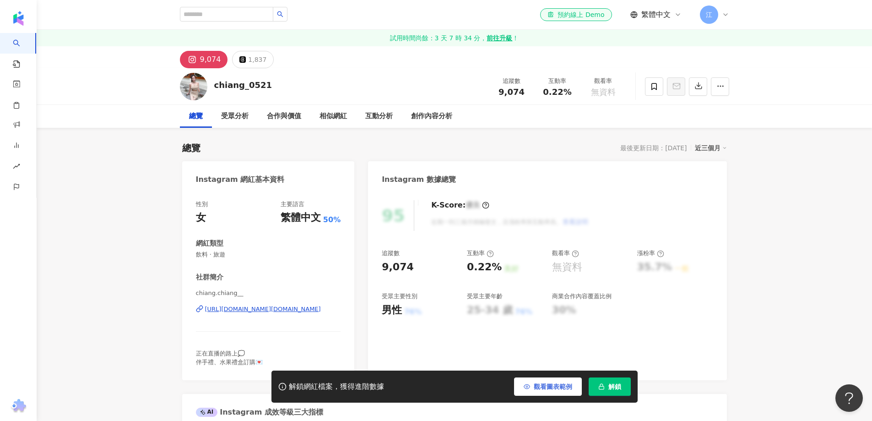
click at [544, 390] on span "觀看圖表範例" at bounding box center [553, 386] width 38 height 7
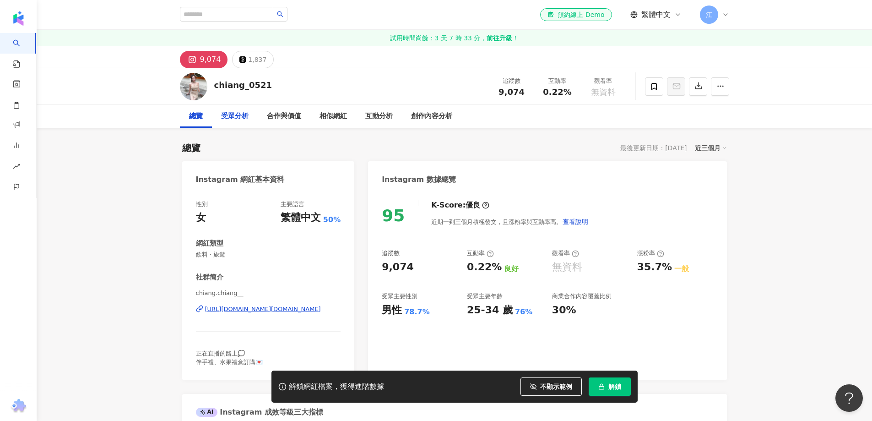
click at [236, 115] on div "受眾分析" at bounding box center [234, 116] width 27 height 11
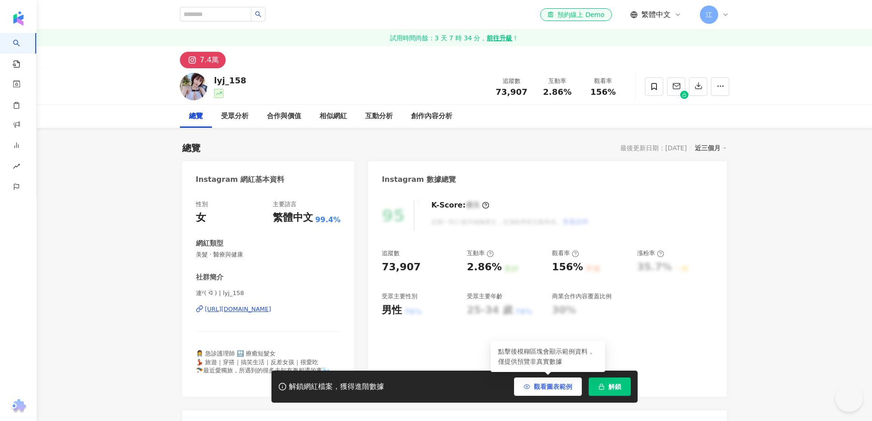
click at [538, 392] on button "觀看圖表範例" at bounding box center [548, 386] width 68 height 18
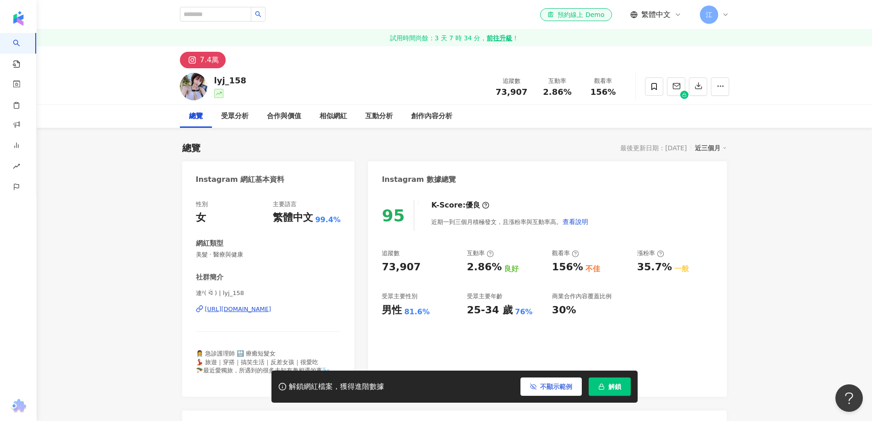
click at [538, 392] on button "不顯示範例" at bounding box center [550, 386] width 61 height 18
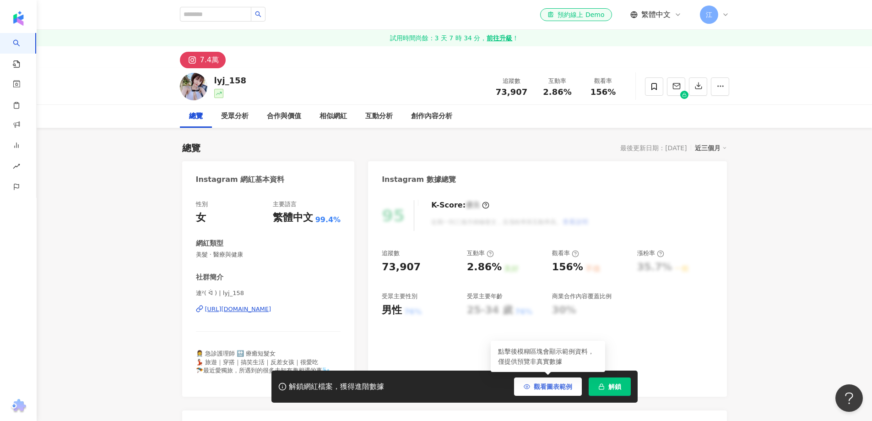
click at [538, 392] on button "觀看圖表範例" at bounding box center [548, 386] width 68 height 18
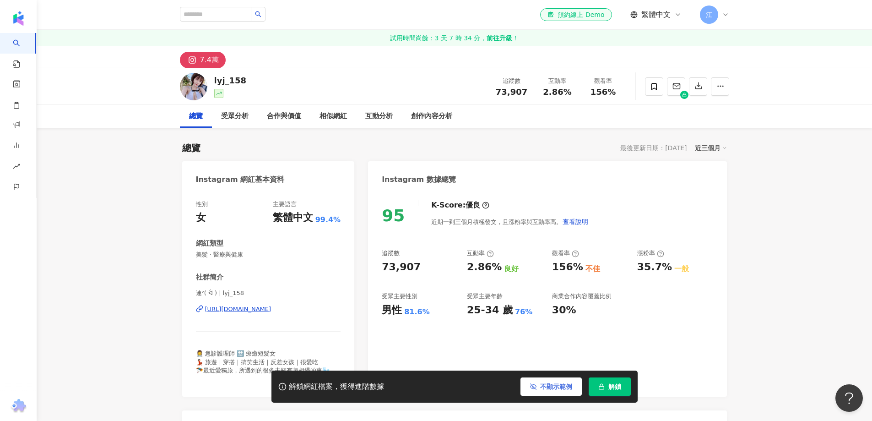
click at [539, 390] on button "不顯示範例" at bounding box center [550, 386] width 61 height 18
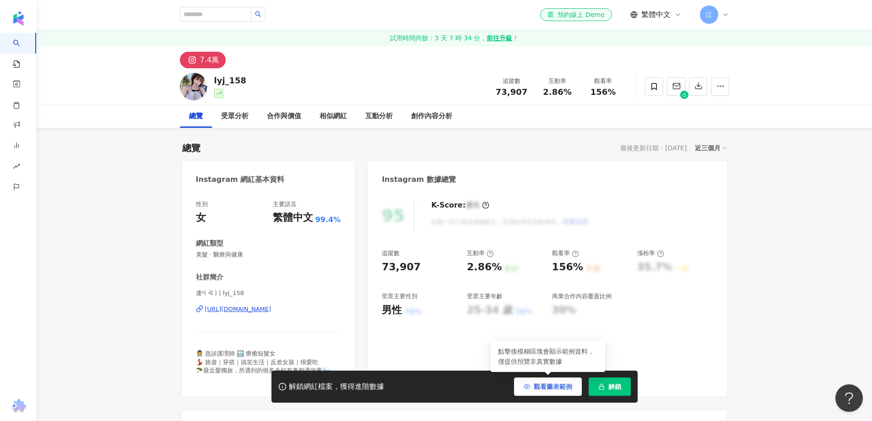
click at [539, 390] on span "觀看圖表範例" at bounding box center [553, 386] width 38 height 7
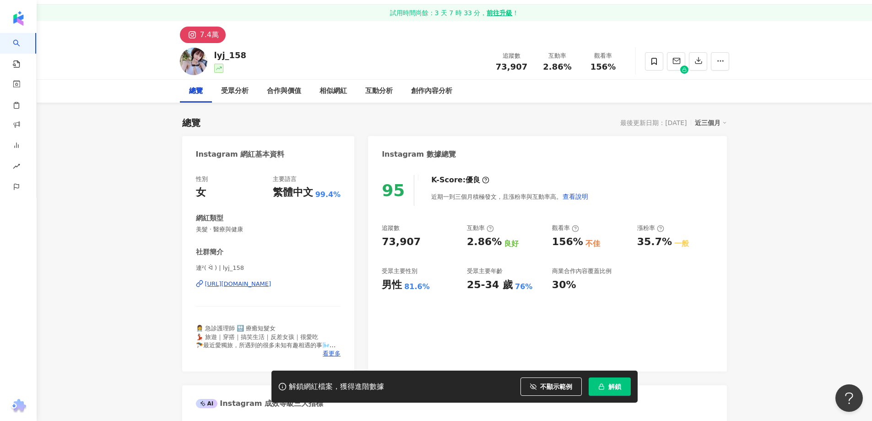
scroll to position [46, 0]
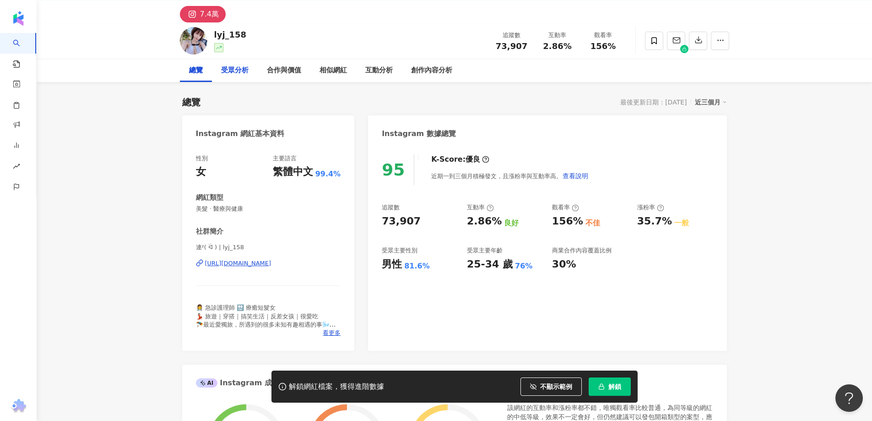
click at [227, 68] on div "受眾分析" at bounding box center [234, 70] width 27 height 11
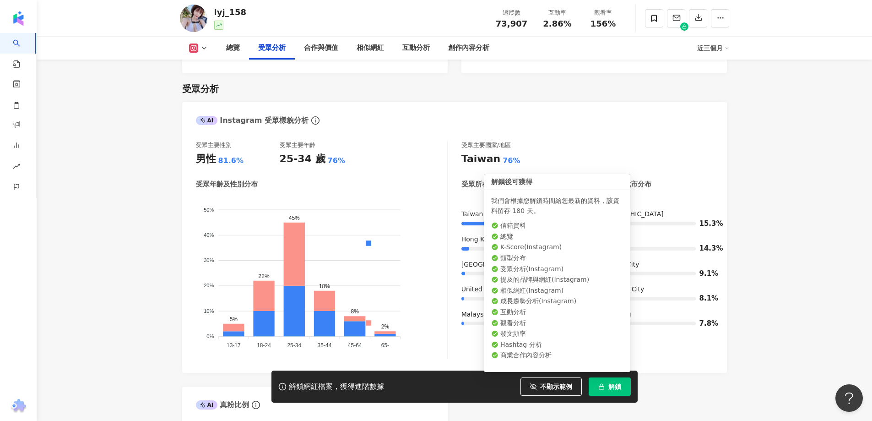
click at [607, 391] on button "解鎖" at bounding box center [609, 386] width 42 height 18
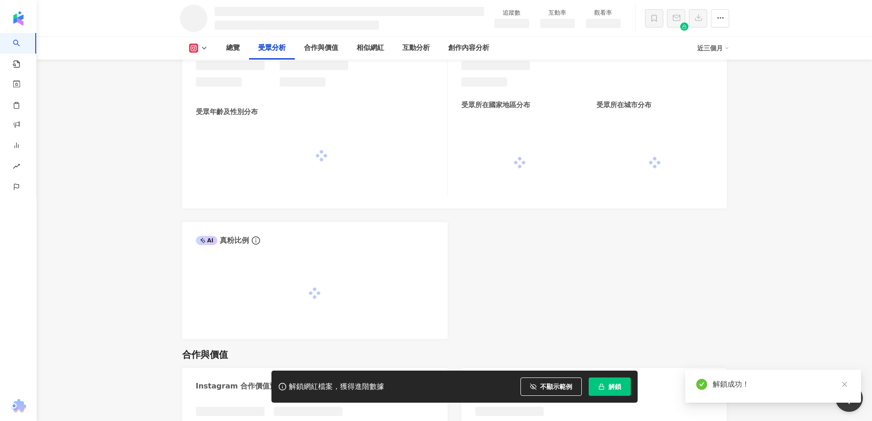
scroll to position [771, 0]
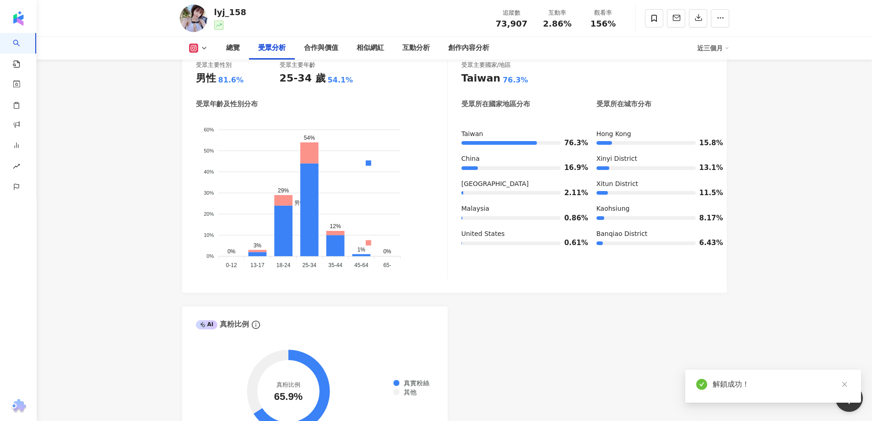
scroll to position [798, 0]
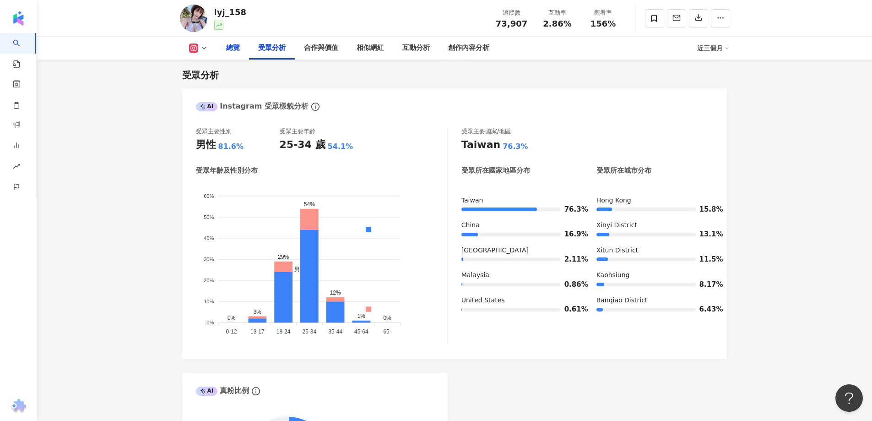
click at [231, 50] on div "總覽" at bounding box center [233, 48] width 14 height 11
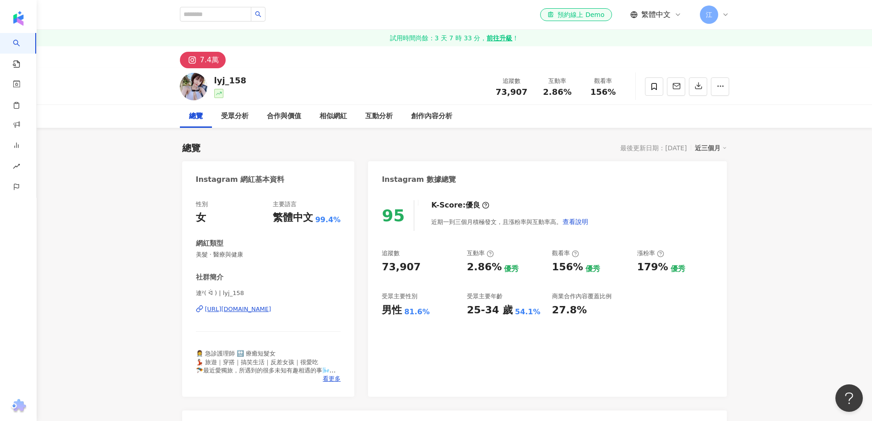
click at [723, 13] on icon at bounding box center [725, 14] width 7 height 7
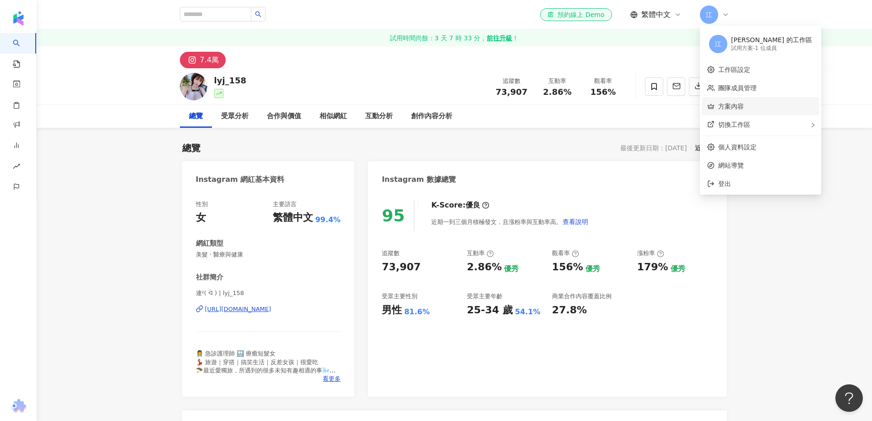
click at [744, 109] on link "方案內容" at bounding box center [731, 106] width 26 height 7
